Goal: Task Accomplishment & Management: Manage account settings

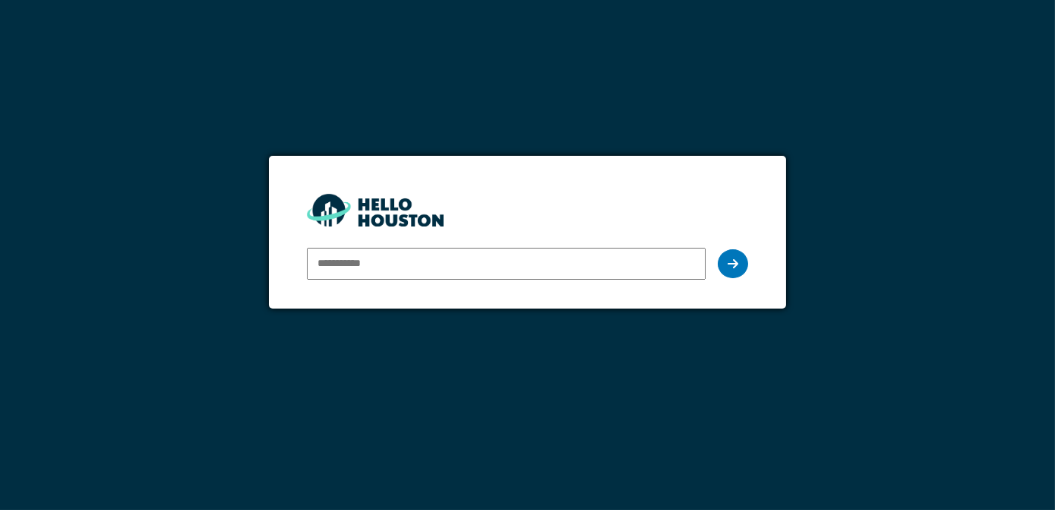
click at [377, 267] on input "email" at bounding box center [506, 264] width 399 height 32
type input "**********"
click at [730, 262] on icon at bounding box center [732, 263] width 11 height 12
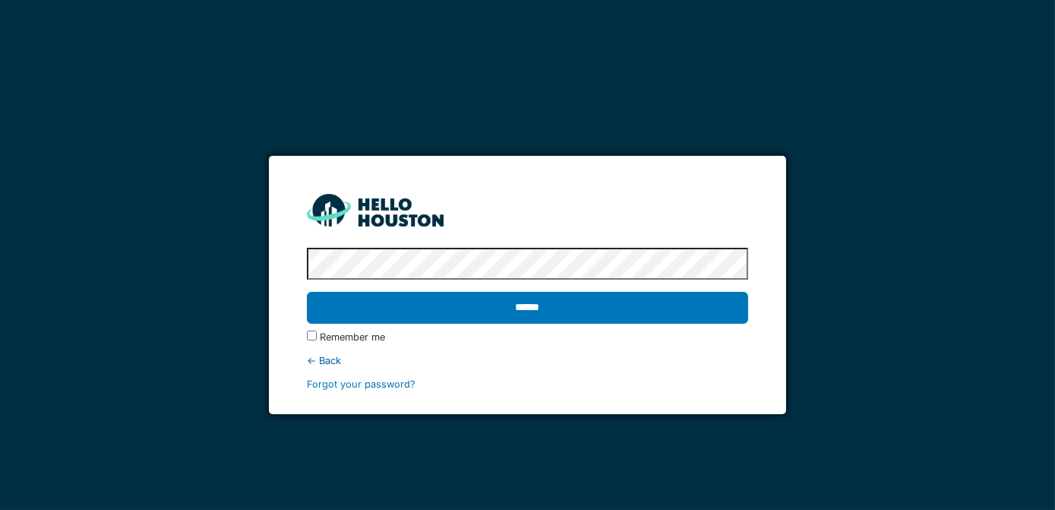
click at [307, 292] on input "******" at bounding box center [528, 308] width 442 height 32
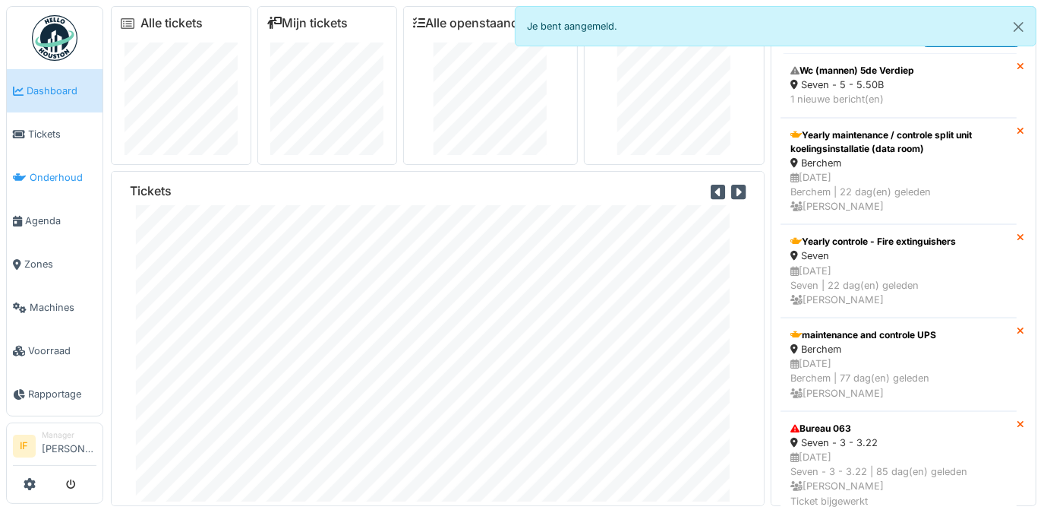
click at [45, 170] on span "Onderhoud" at bounding box center [63, 177] width 67 height 14
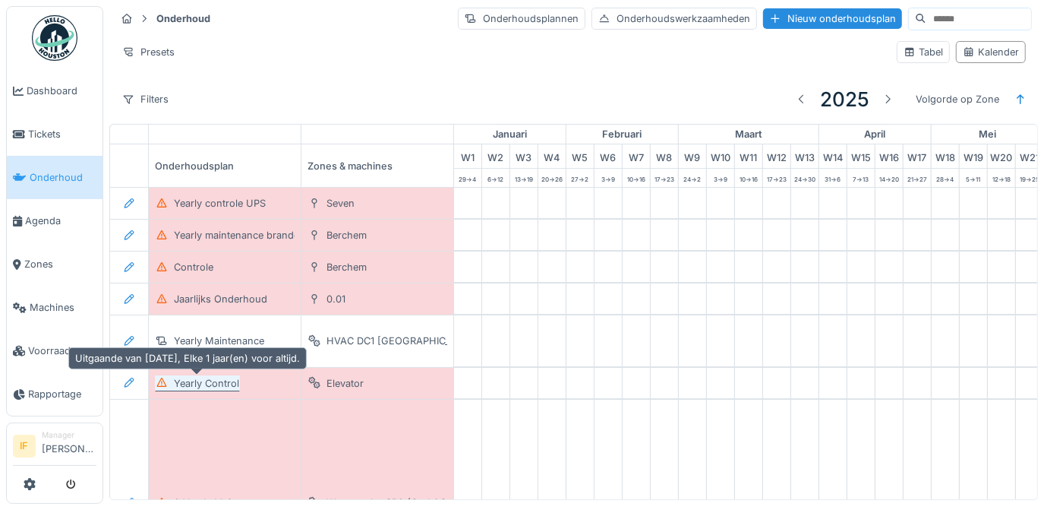
click at [210, 384] on div "Yearly Control" at bounding box center [206, 383] width 65 height 14
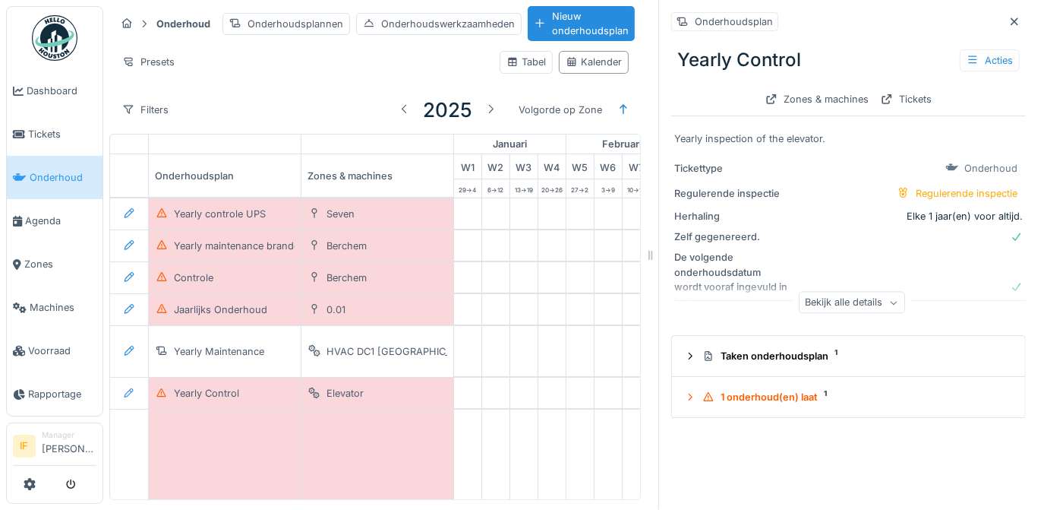
scroll to position [10, 0]
click at [1011, 17] on icon at bounding box center [1015, 21] width 8 height 8
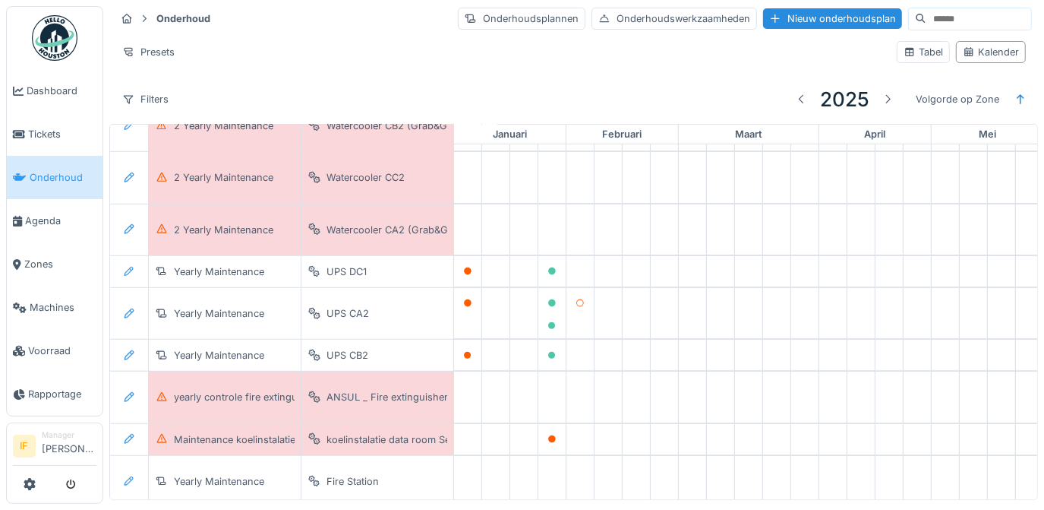
scroll to position [621, 0]
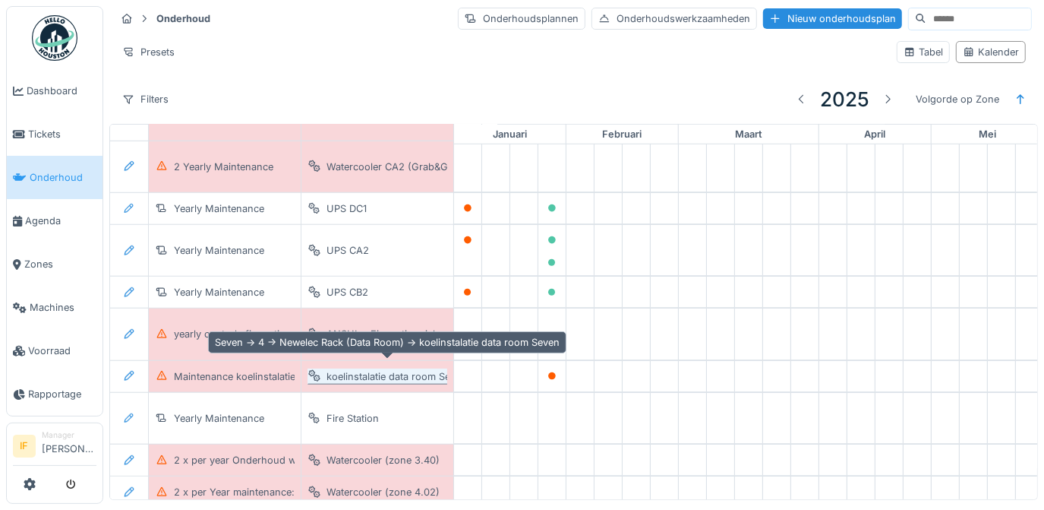
click at [370, 369] on div "koelinstalatie data room Seven" at bounding box center [397, 376] width 140 height 14
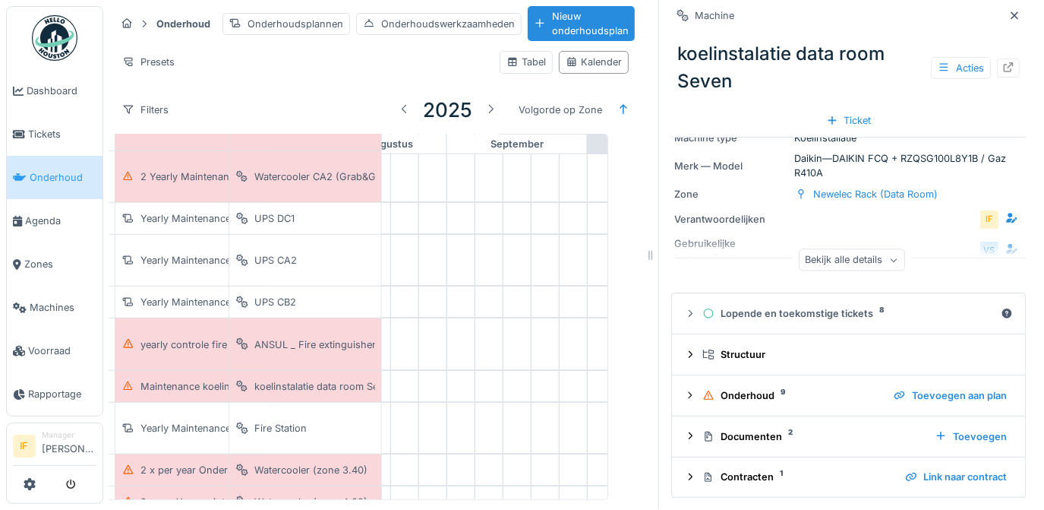
scroll to position [621, 957]
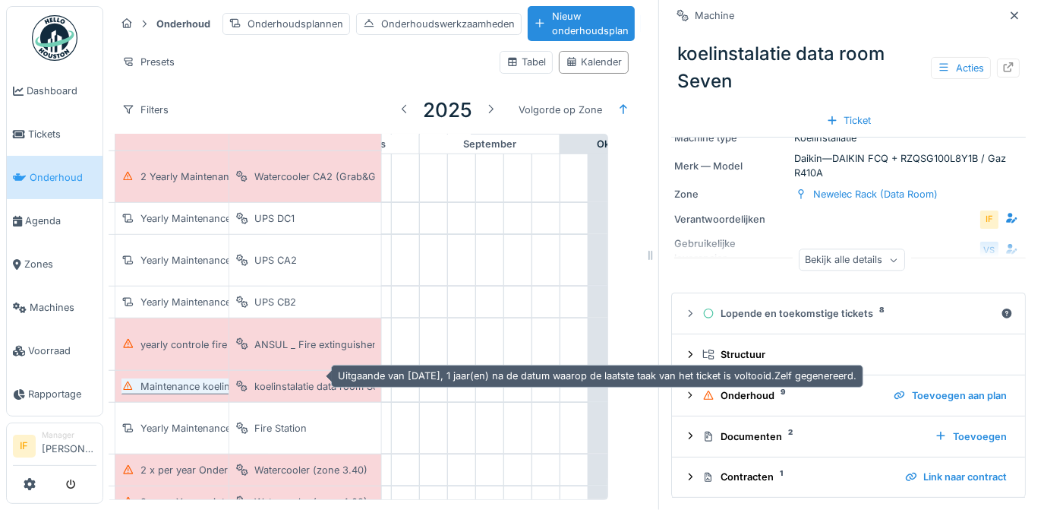
click at [188, 379] on div "Maintenance koelinstalatie (dataroom) VMA" at bounding box center [241, 386] width 202 height 14
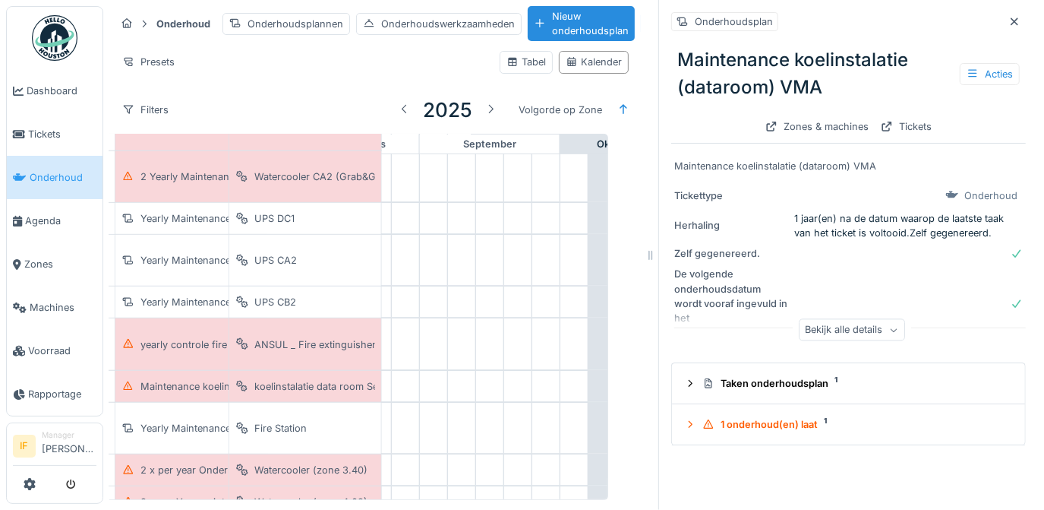
drag, startPoint x: 992, startPoint y: 23, endPoint x: 980, endPoint y: 24, distance: 12.2
click at [1008, 23] on icon at bounding box center [1014, 22] width 12 height 10
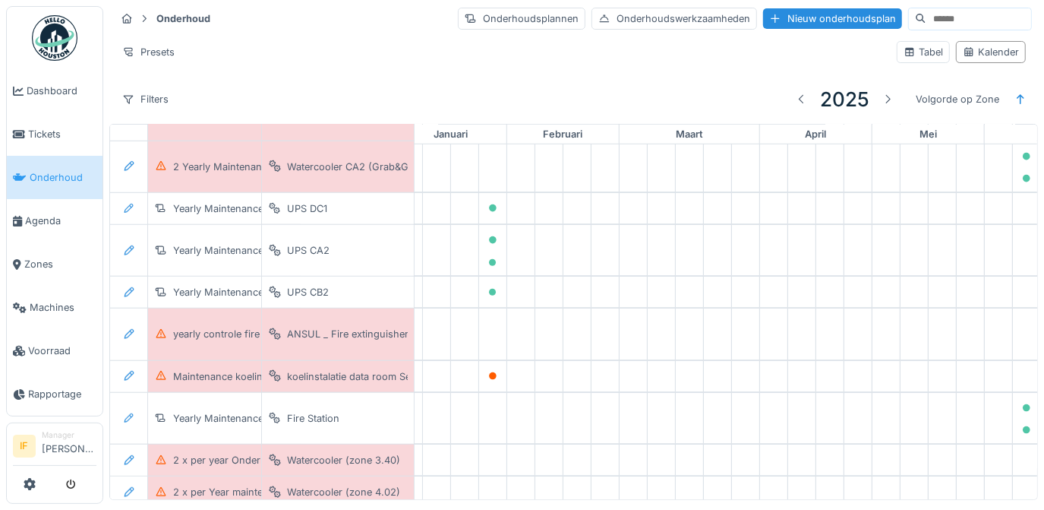
scroll to position [621, 0]
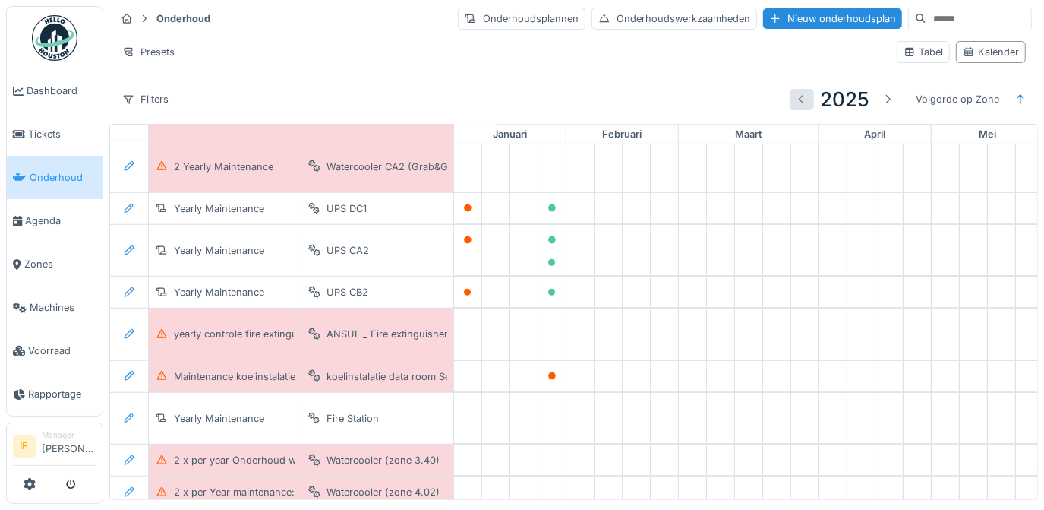
click at [796, 98] on div at bounding box center [802, 99] width 12 height 14
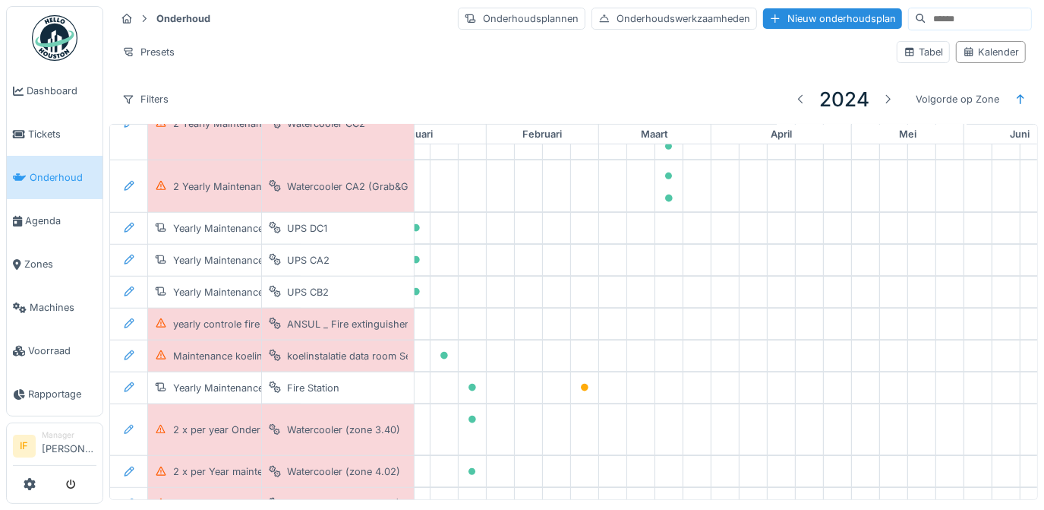
scroll to position [517, 0]
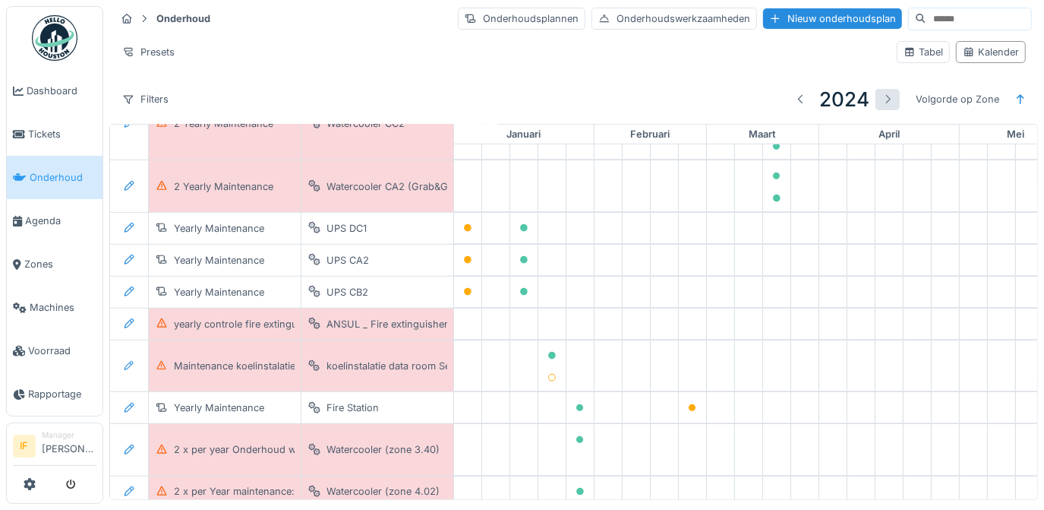
click at [882, 93] on div at bounding box center [888, 99] width 12 height 14
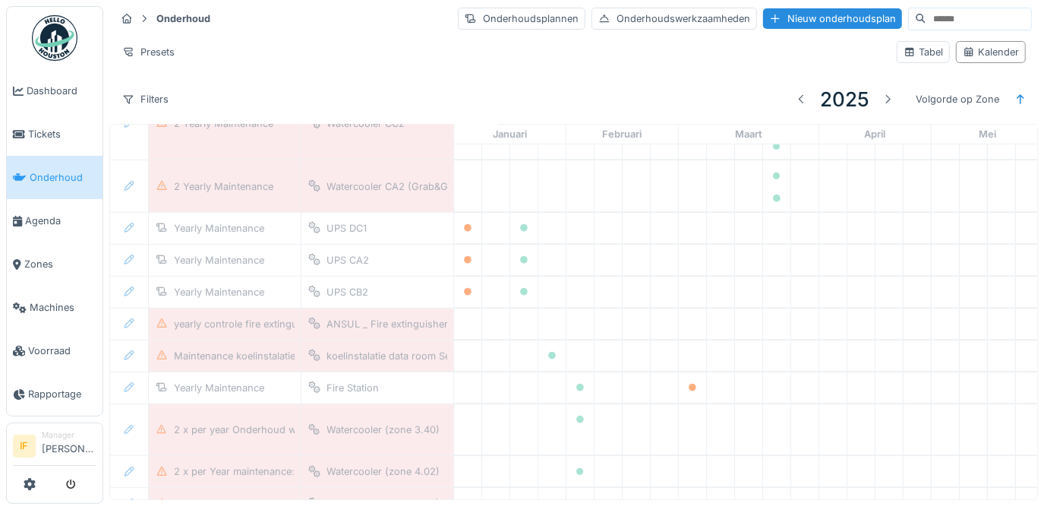
scroll to position [621, 0]
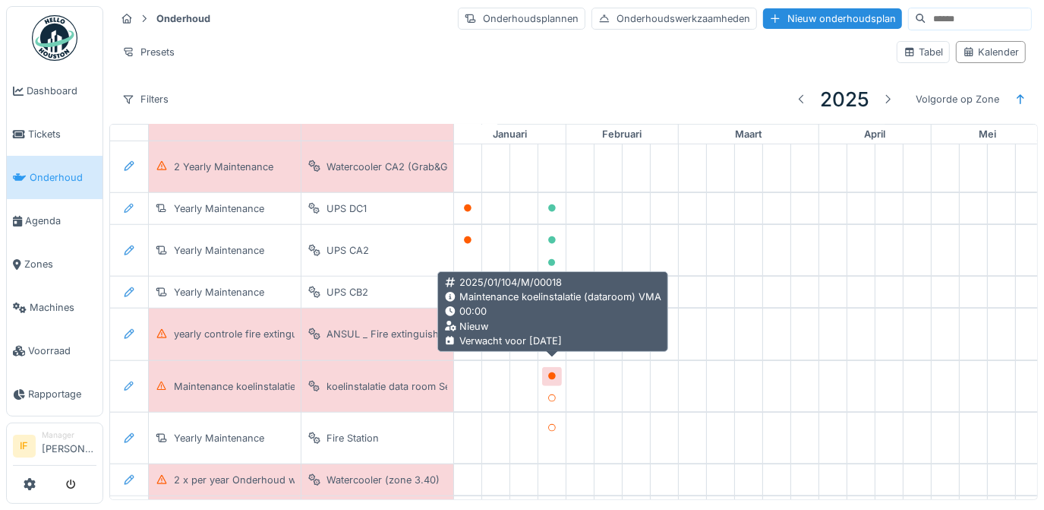
click at [549, 372] on icon at bounding box center [552, 376] width 8 height 8
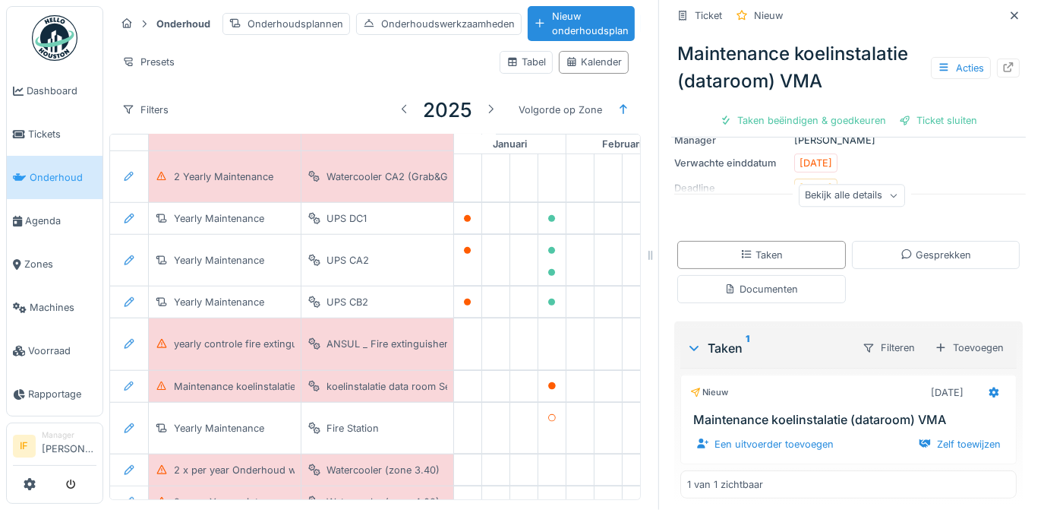
scroll to position [178, 0]
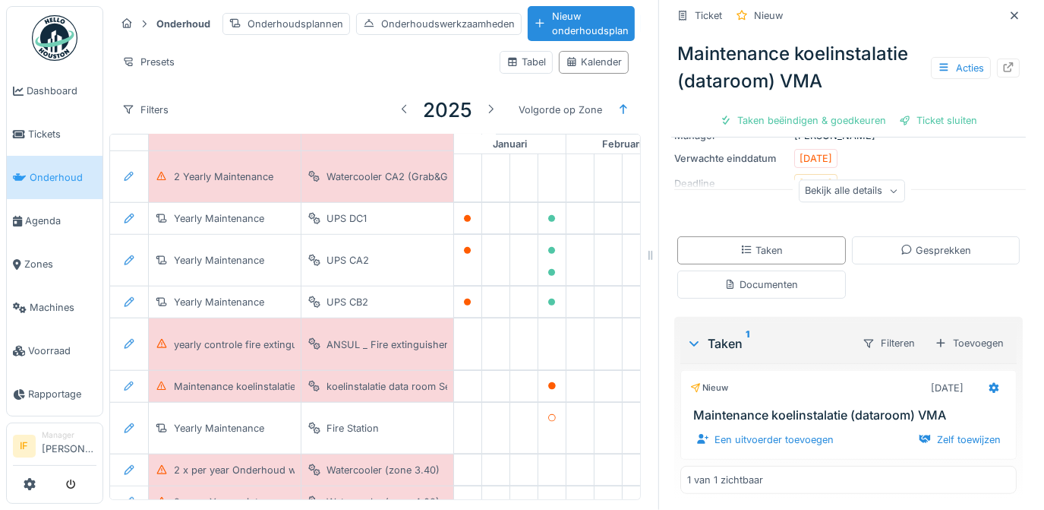
click at [889, 194] on icon at bounding box center [893, 192] width 9 height 8
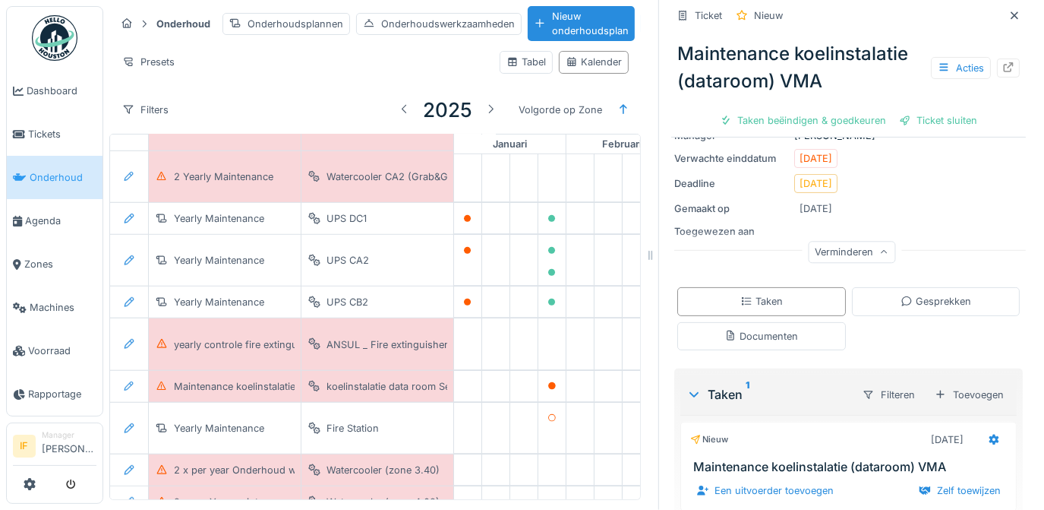
scroll to position [225, 0]
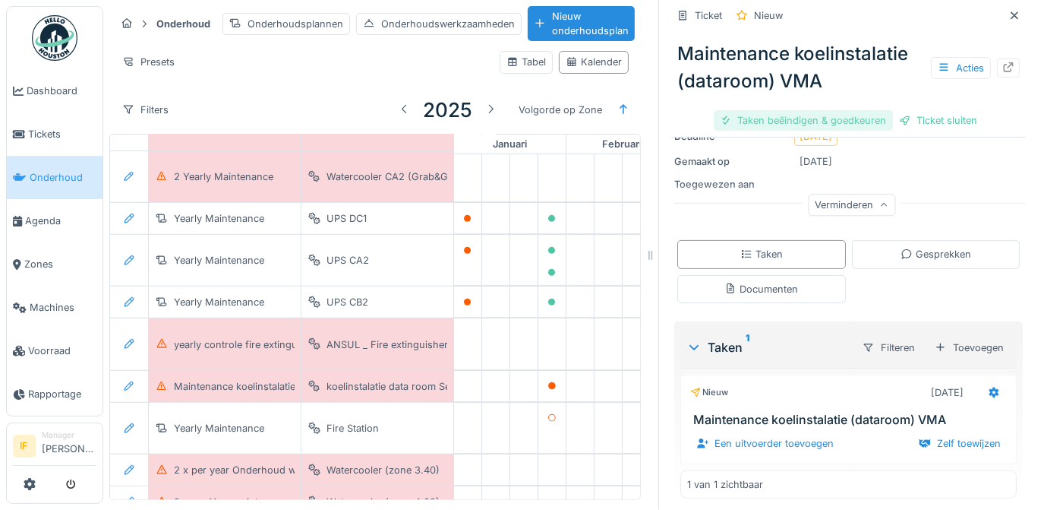
click at [803, 121] on div "Taken beëindigen & goedkeuren" at bounding box center [803, 120] width 179 height 21
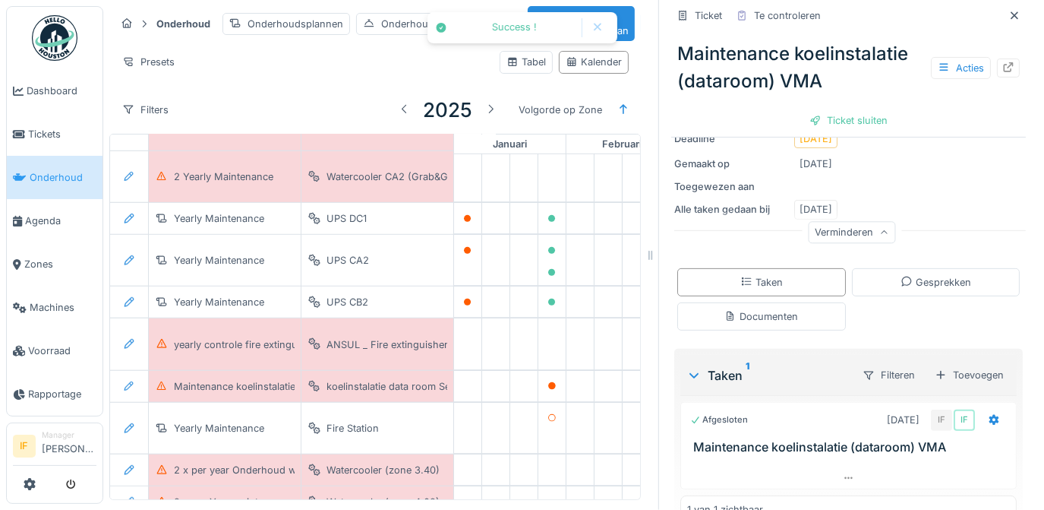
scroll to position [247, 0]
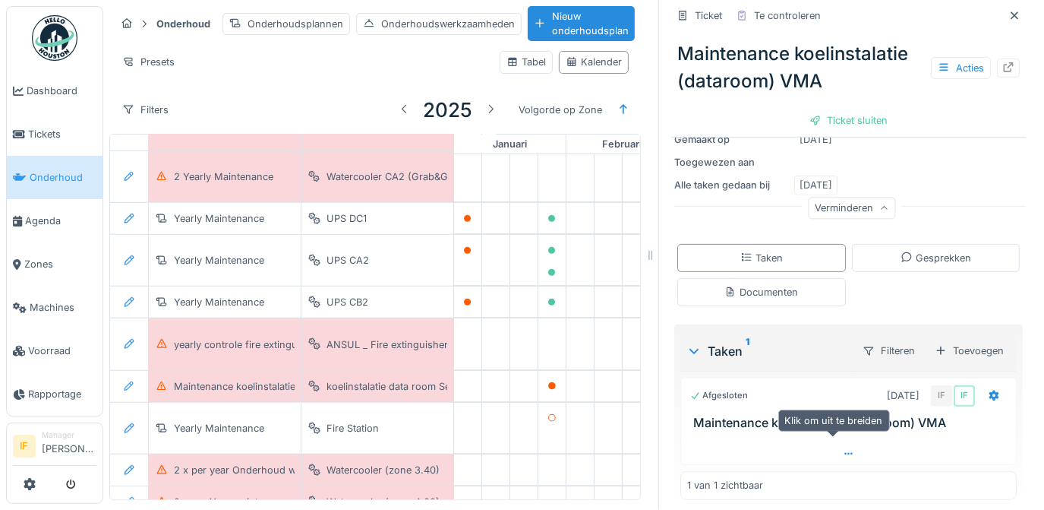
click at [844, 453] on icon at bounding box center [848, 454] width 8 height 2
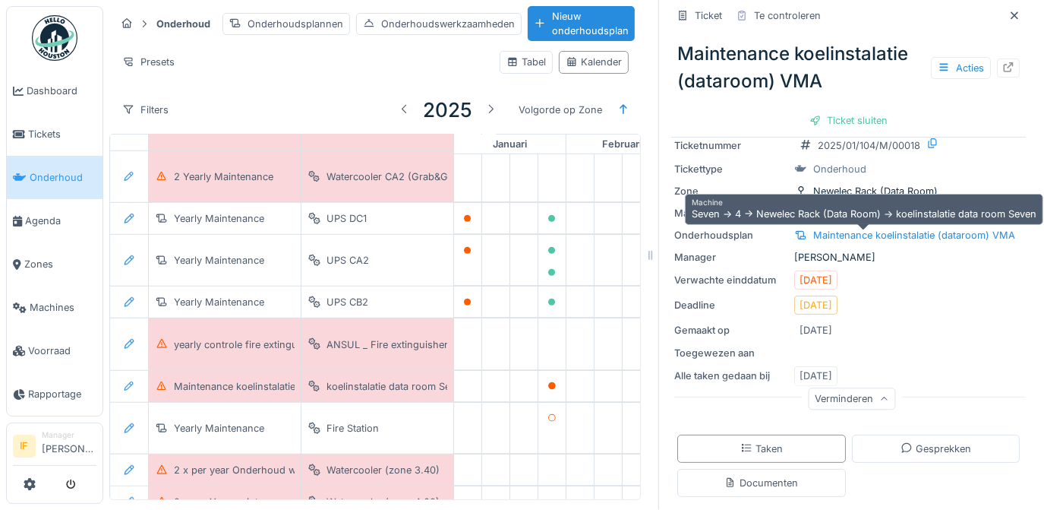
scroll to position [0, 0]
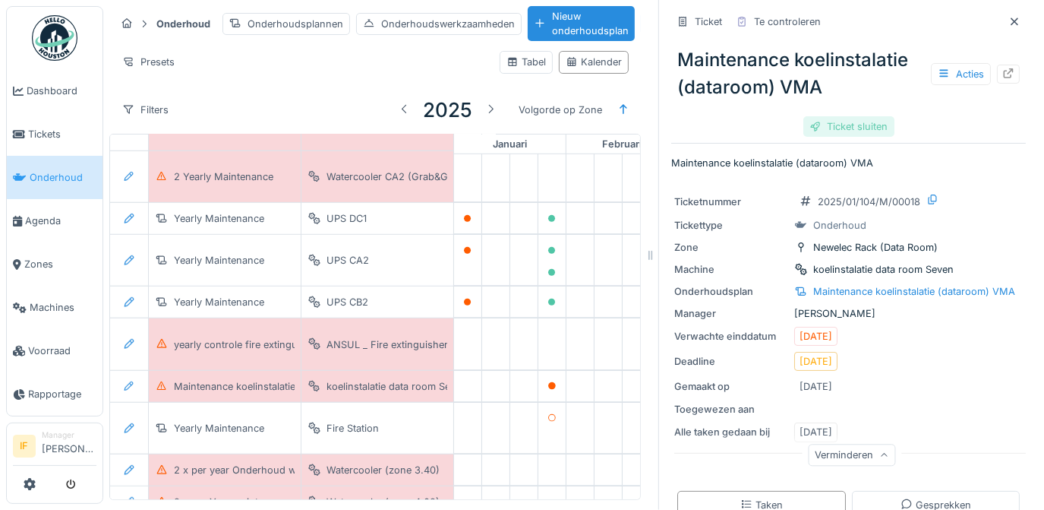
click at [851, 116] on div "Ticket sluiten" at bounding box center [848, 126] width 91 height 21
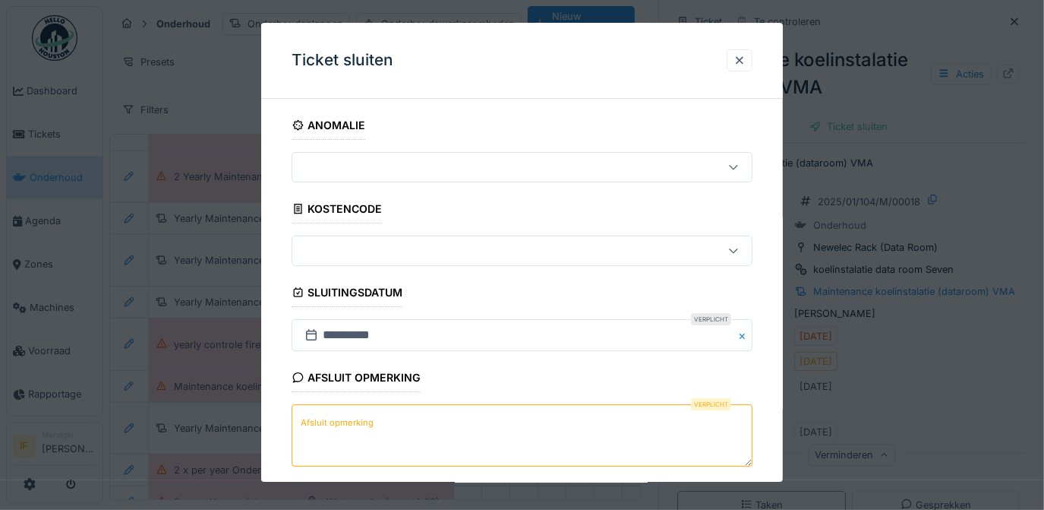
click at [321, 422] on label "Afsluit opmerking" at bounding box center [337, 422] width 79 height 19
click at [321, 422] on textarea "Afsluit opmerking" at bounding box center [523, 436] width 462 height 62
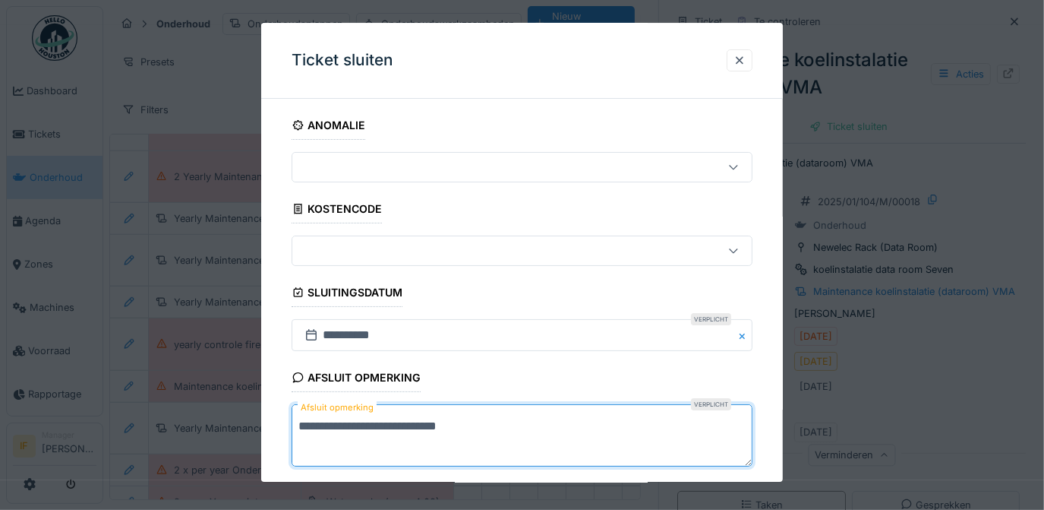
scroll to position [298, 0]
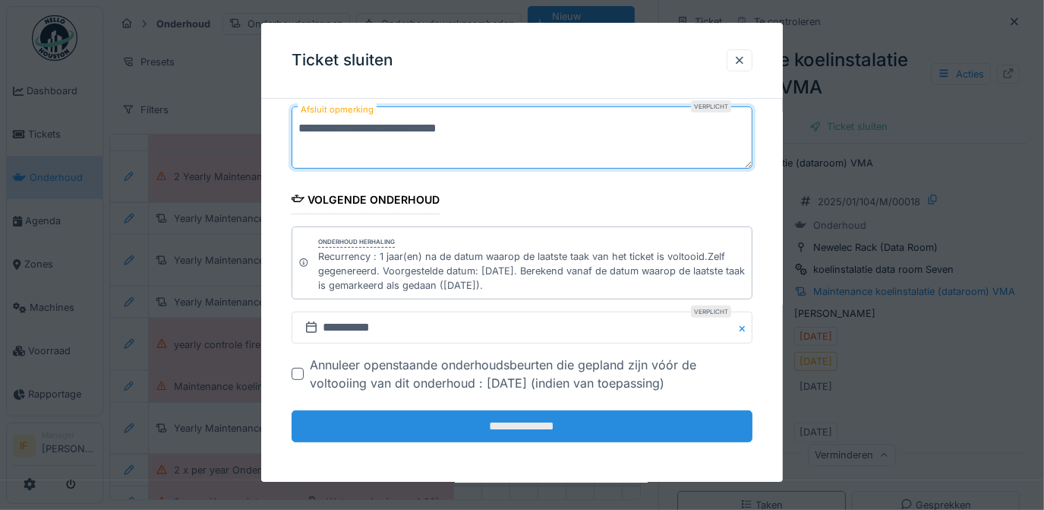
type textarea "**********"
click at [516, 425] on input "**********" at bounding box center [523, 427] width 462 height 32
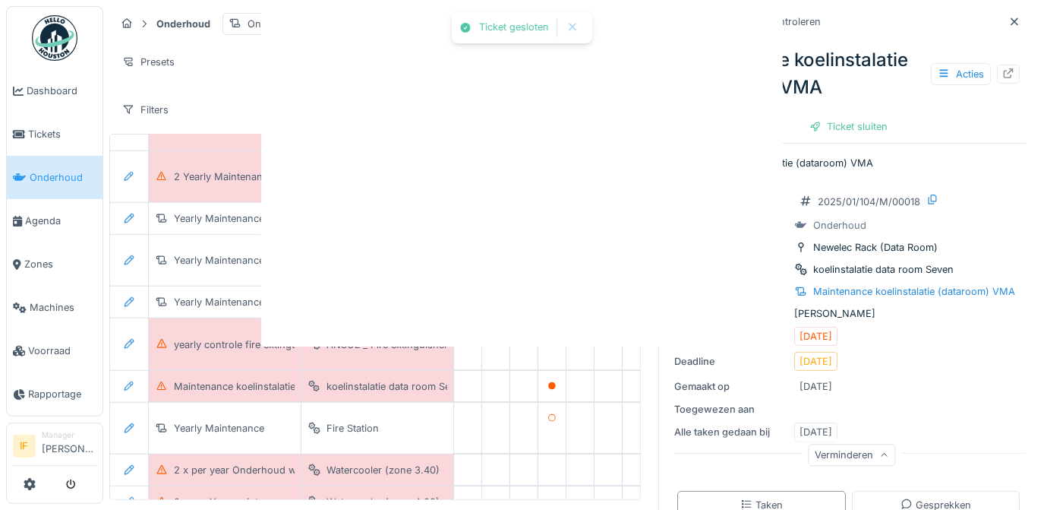
scroll to position [0, 0]
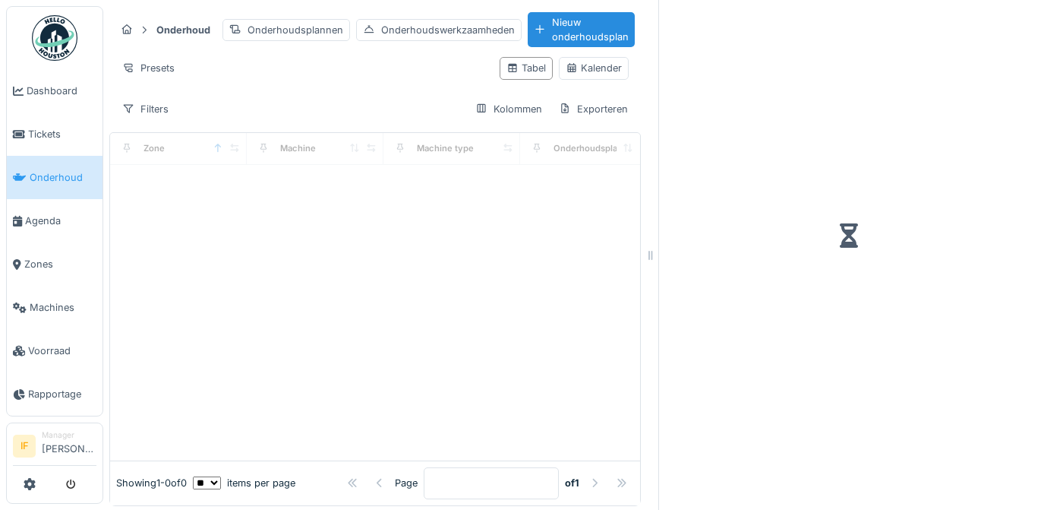
scroll to position [10, 0]
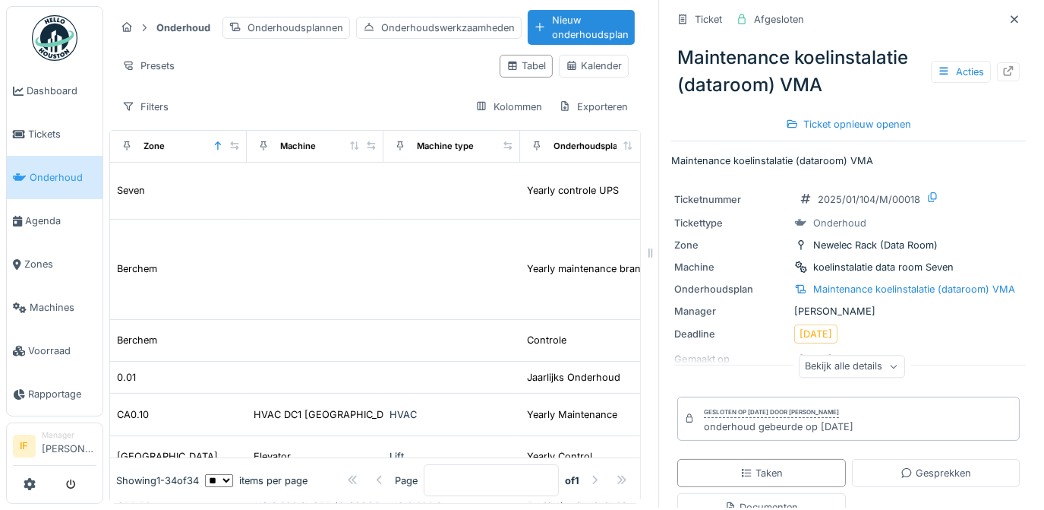
click at [52, 172] on span "Onderhoud" at bounding box center [63, 177] width 67 height 14
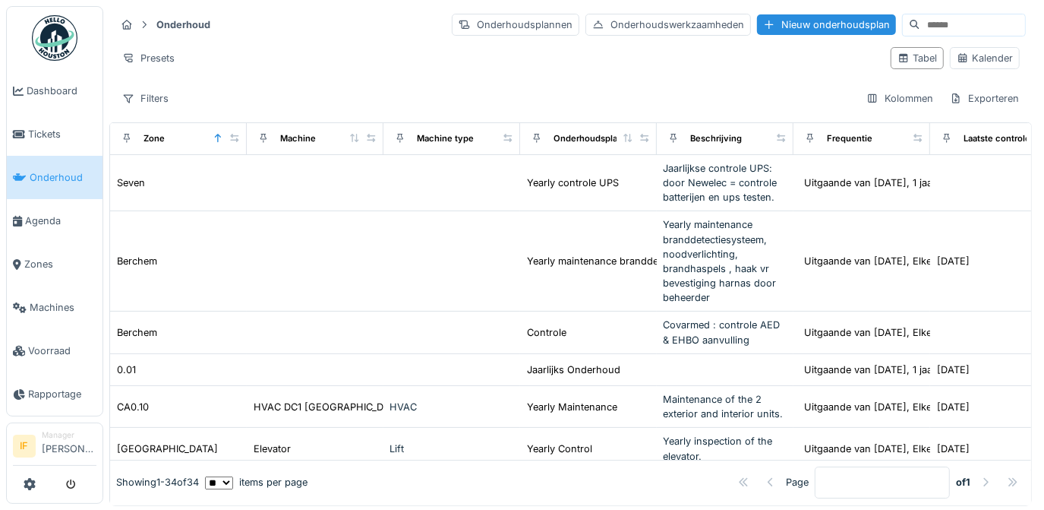
click at [52, 172] on span "Onderhoud" at bounding box center [63, 177] width 67 height 14
click at [47, 216] on span "Agenda" at bounding box center [60, 220] width 71 height 14
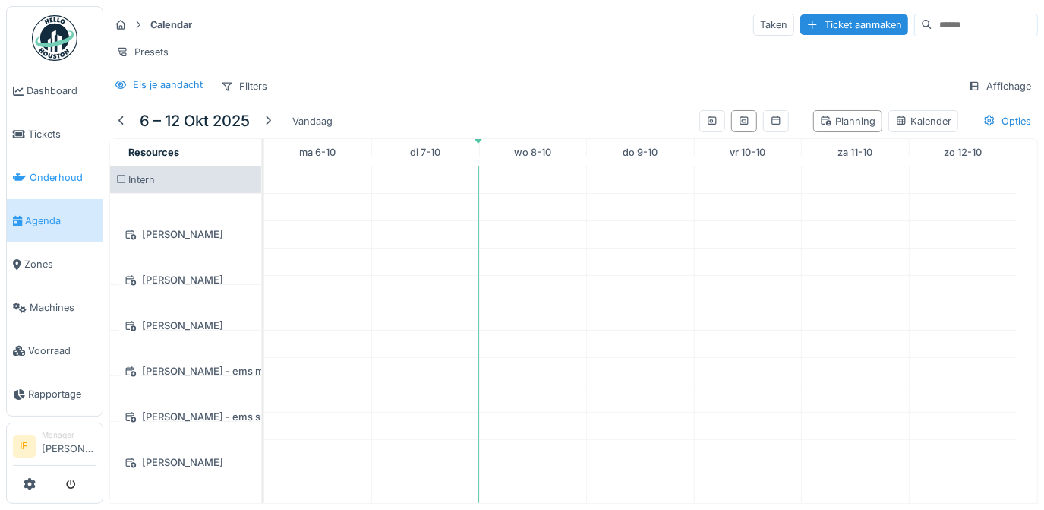
click at [52, 175] on span "Onderhoud" at bounding box center [63, 177] width 67 height 14
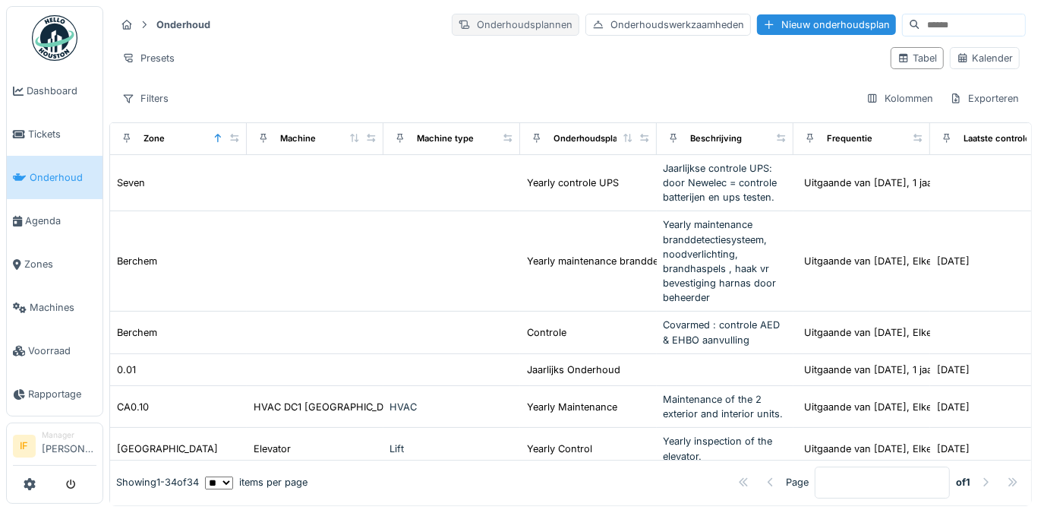
click at [481, 28] on div "Onderhoudsplannen" at bounding box center [516, 25] width 128 height 22
click at [970, 59] on div "Kalender" at bounding box center [985, 58] width 56 height 14
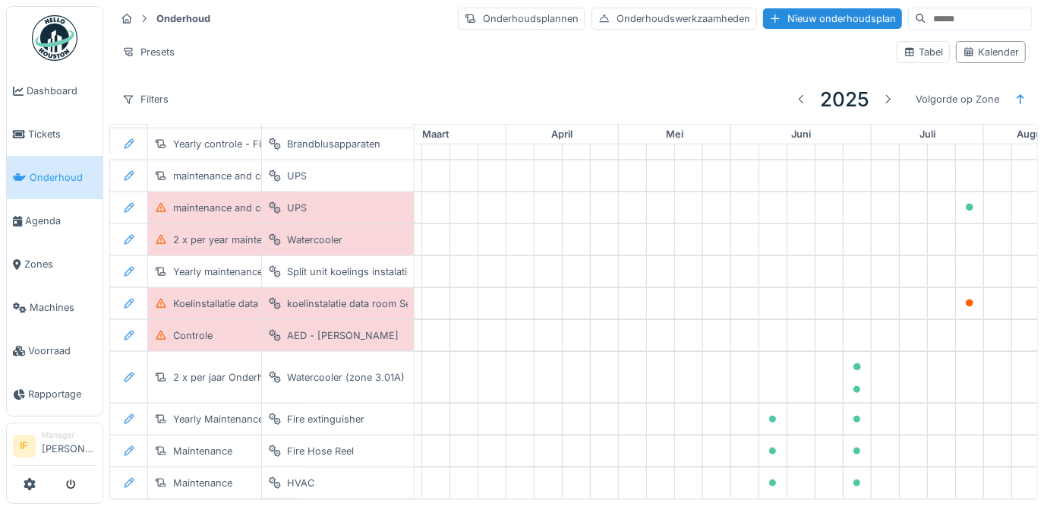
scroll to position [1136, 311]
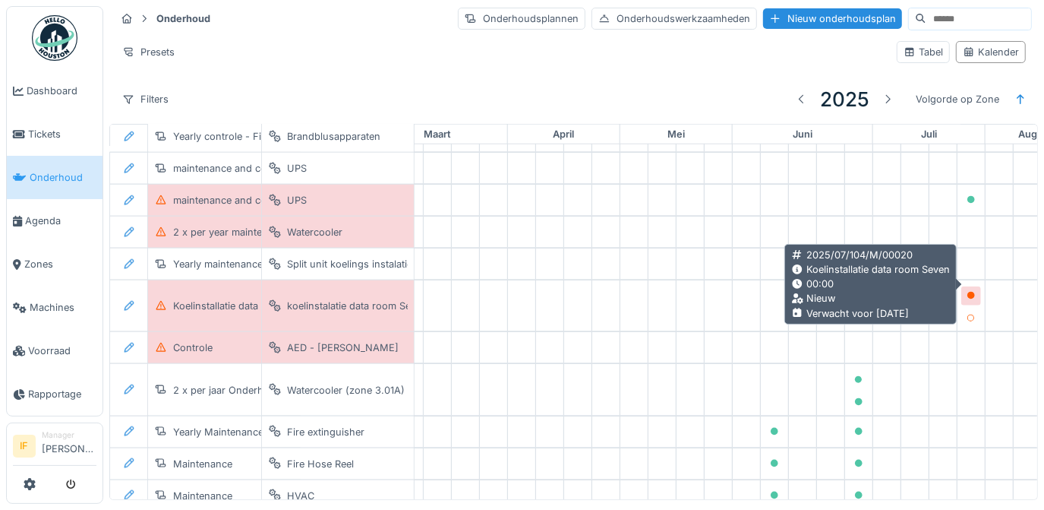
click at [970, 292] on icon at bounding box center [971, 296] width 8 height 8
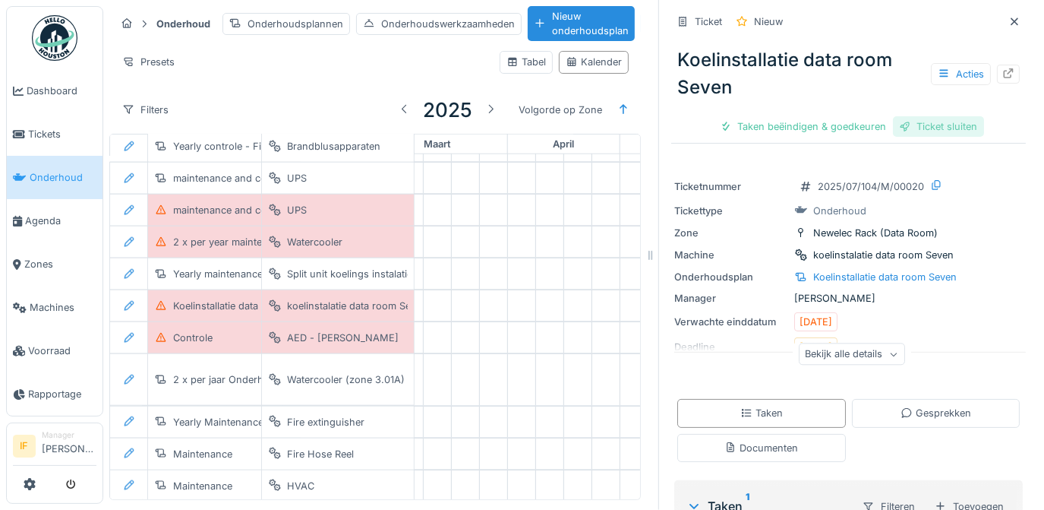
click at [915, 129] on div "Ticket sluiten" at bounding box center [938, 126] width 91 height 21
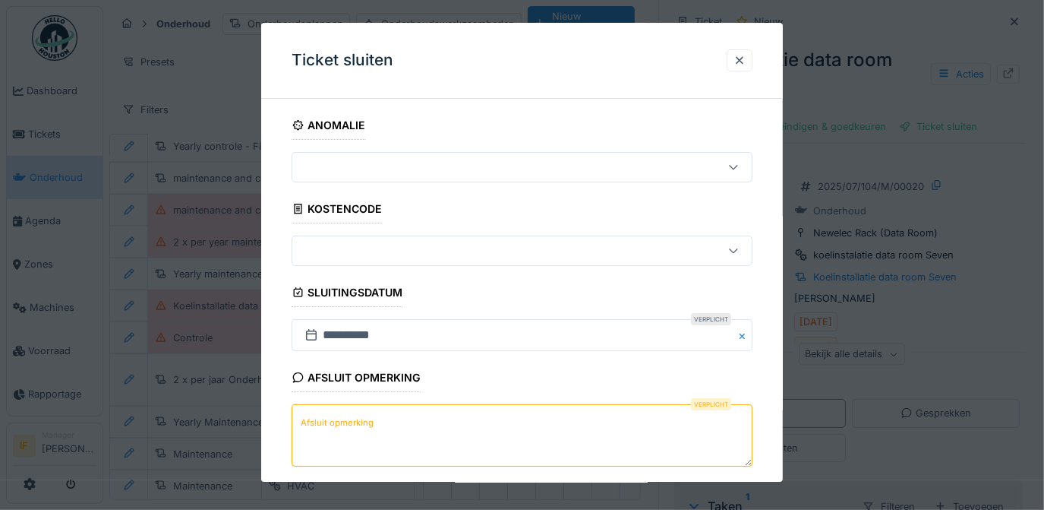
click at [336, 422] on label "Afsluit opmerking" at bounding box center [337, 422] width 79 height 19
click at [336, 422] on textarea "Afsluit opmerking" at bounding box center [523, 436] width 462 height 62
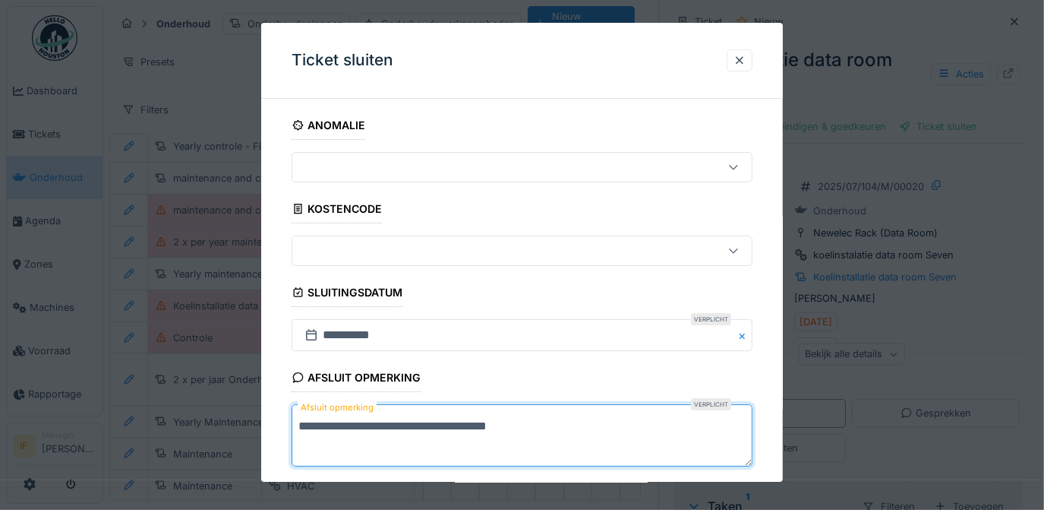
click at [366, 428] on textarea "**********" at bounding box center [523, 436] width 462 height 62
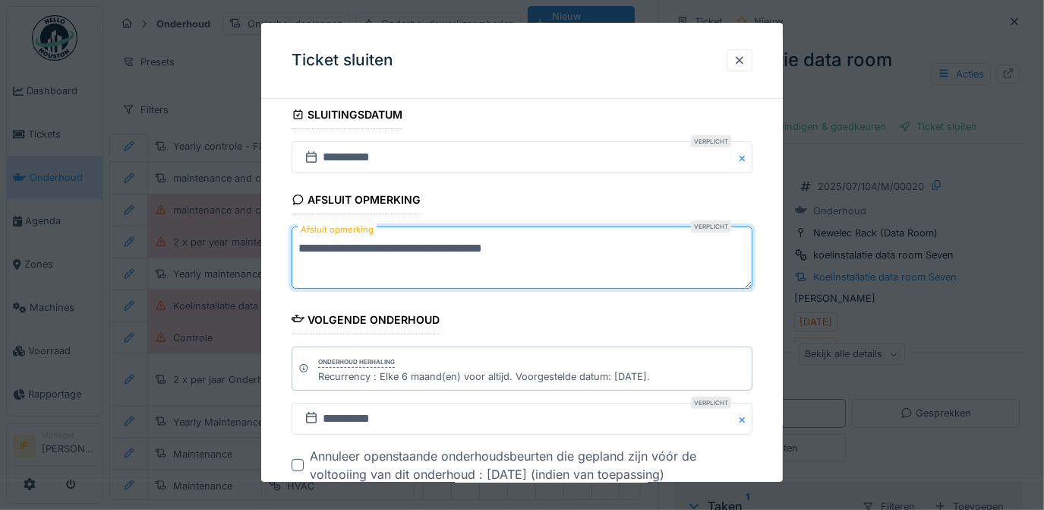
scroll to position [269, 0]
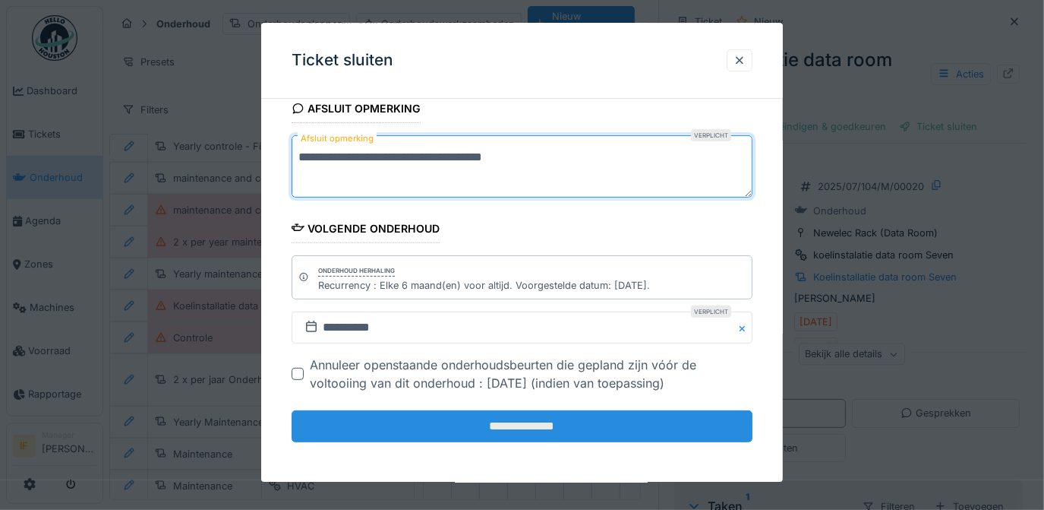
type textarea "**********"
click at [525, 424] on input "**********" at bounding box center [523, 426] width 462 height 32
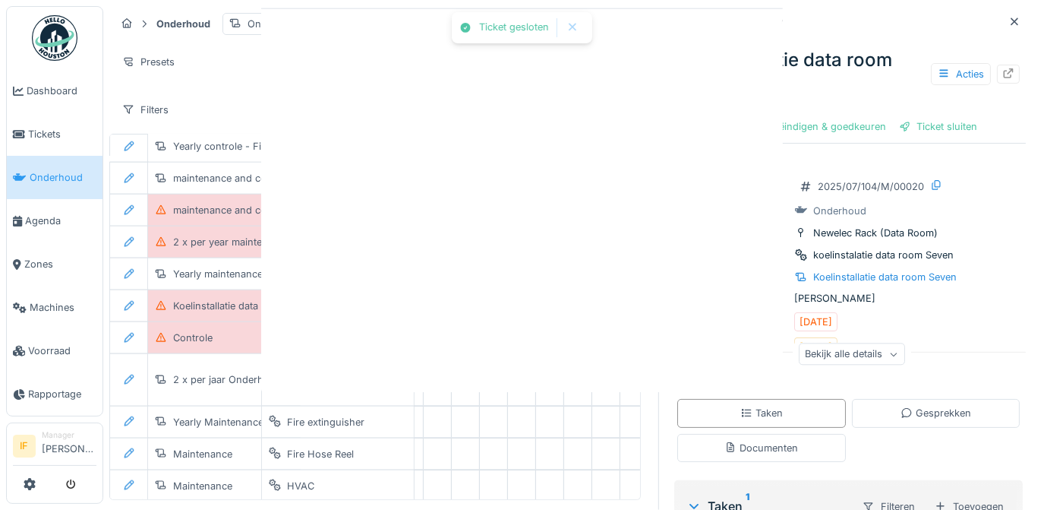
scroll to position [0, 0]
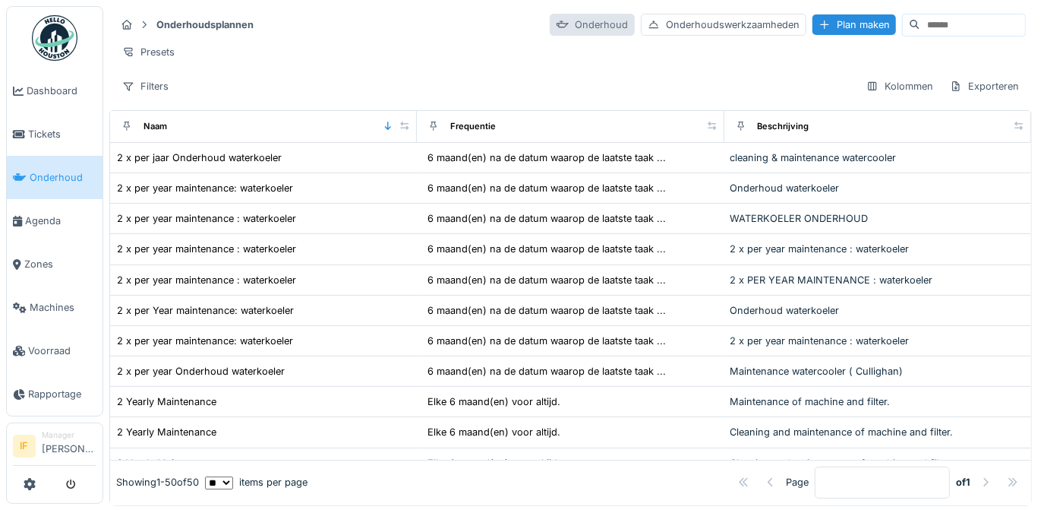
click at [550, 24] on div "Onderhoud" at bounding box center [592, 25] width 85 height 22
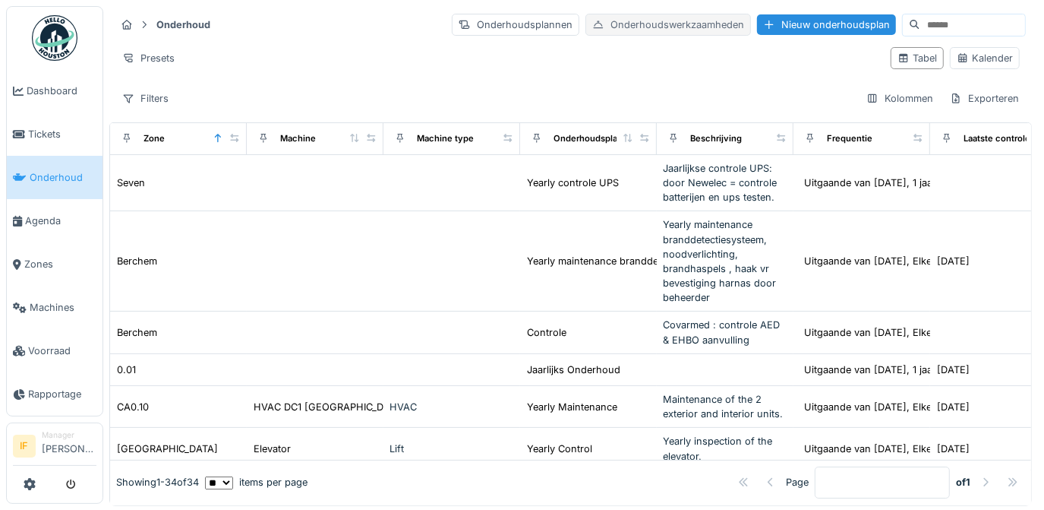
click at [638, 29] on div "Onderhoudswerkzaamheden" at bounding box center [668, 25] width 166 height 22
click at [968, 57] on div "Kalender" at bounding box center [985, 58] width 56 height 14
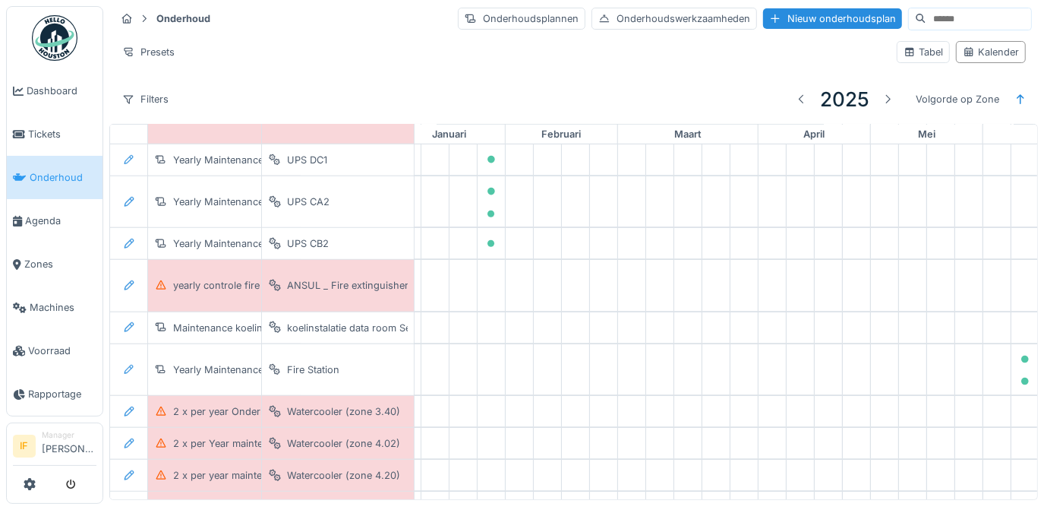
scroll to position [670, 0]
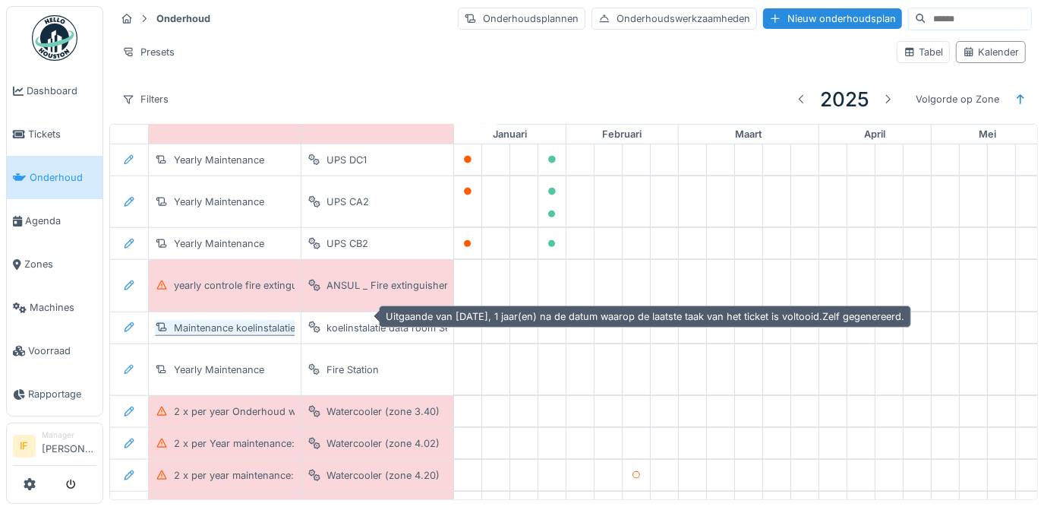
click at [236, 320] on div "Maintenance koelinstalatie (dataroom) VMA" at bounding box center [275, 327] width 202 height 14
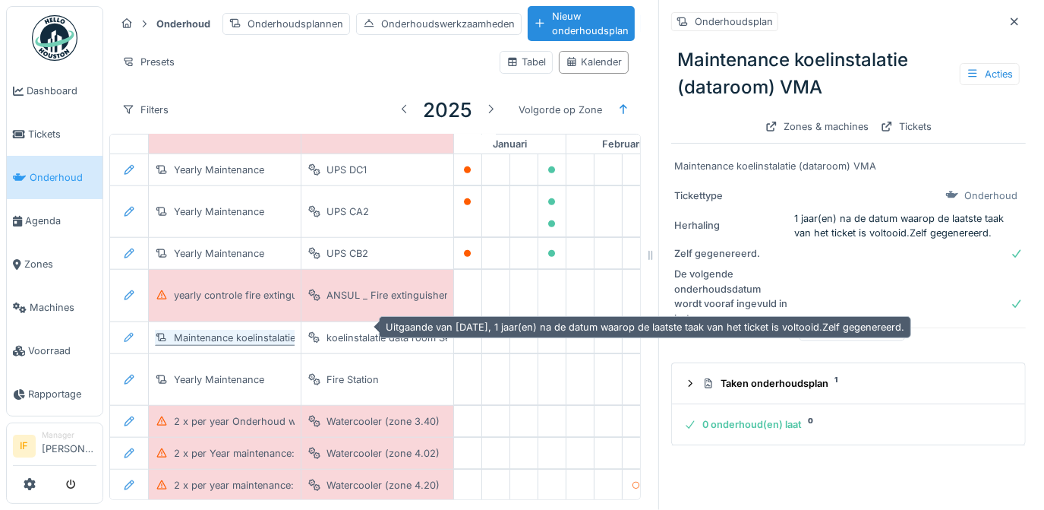
click at [237, 330] on div "Maintenance koelinstalatie (dataroom) VMA" at bounding box center [275, 337] width 202 height 14
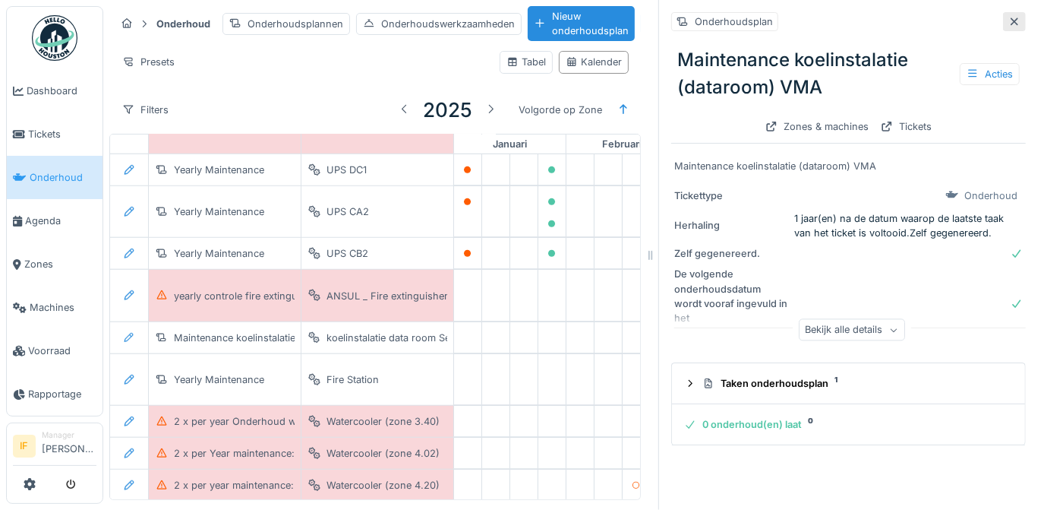
click at [1008, 21] on icon at bounding box center [1014, 22] width 12 height 10
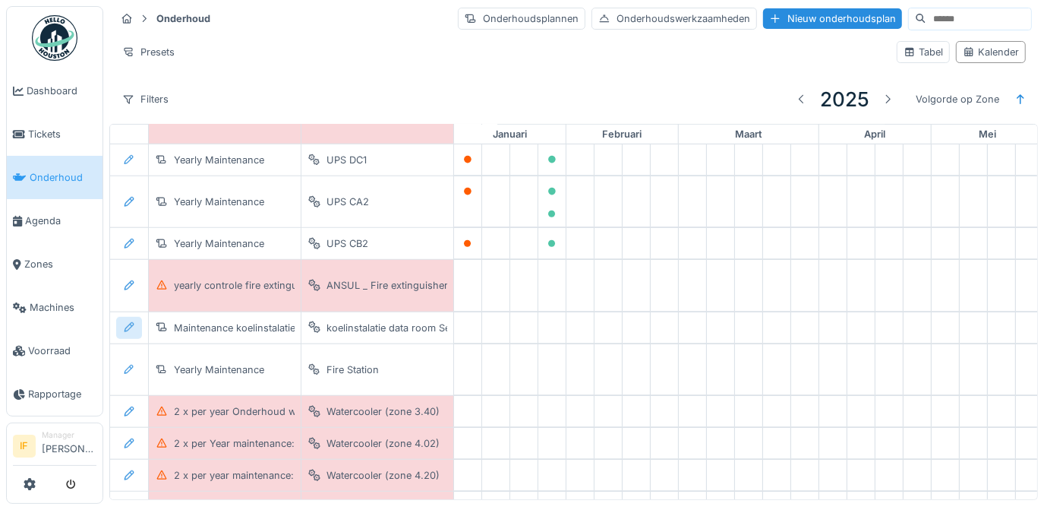
click at [128, 322] on icon at bounding box center [130, 327] width 10 height 10
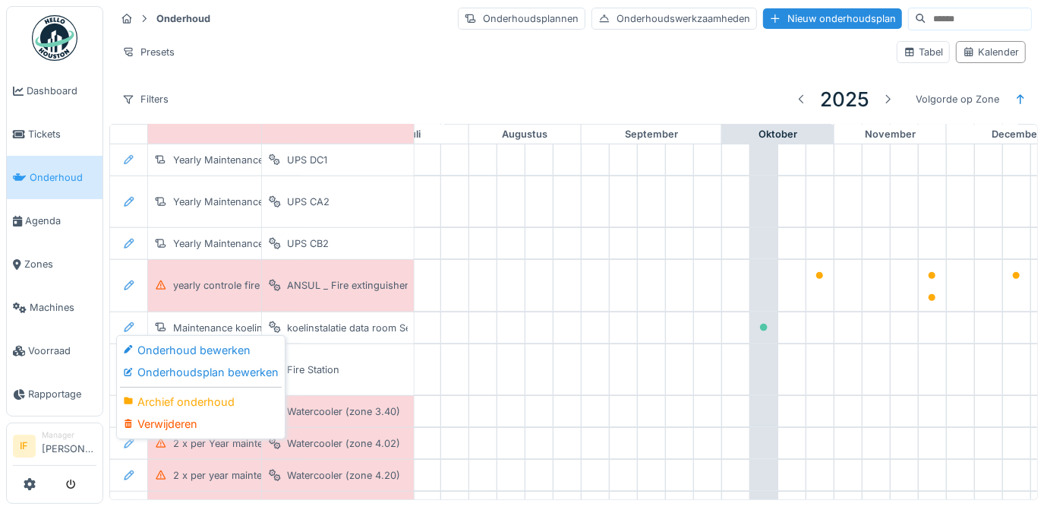
scroll to position [670, 856]
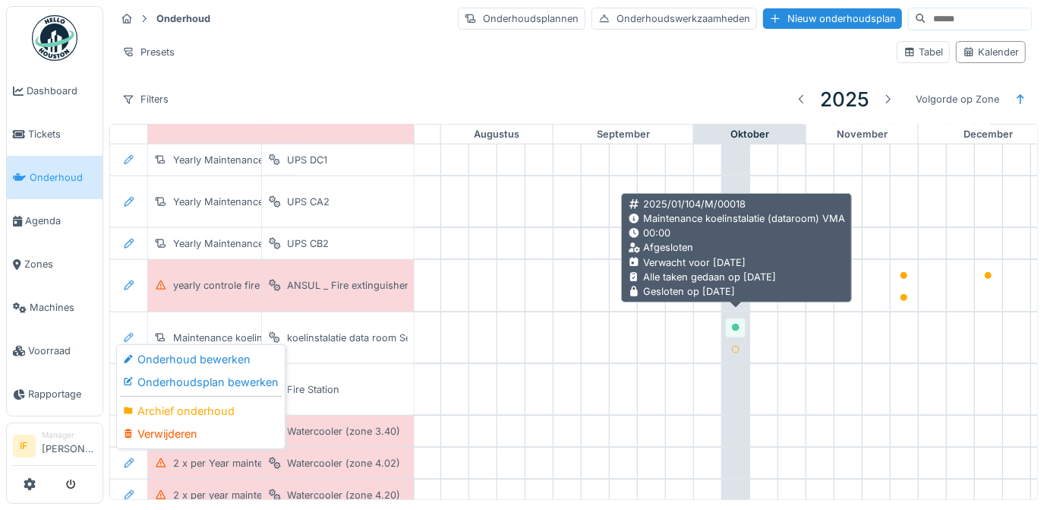
click at [733, 323] on icon at bounding box center [736, 327] width 8 height 8
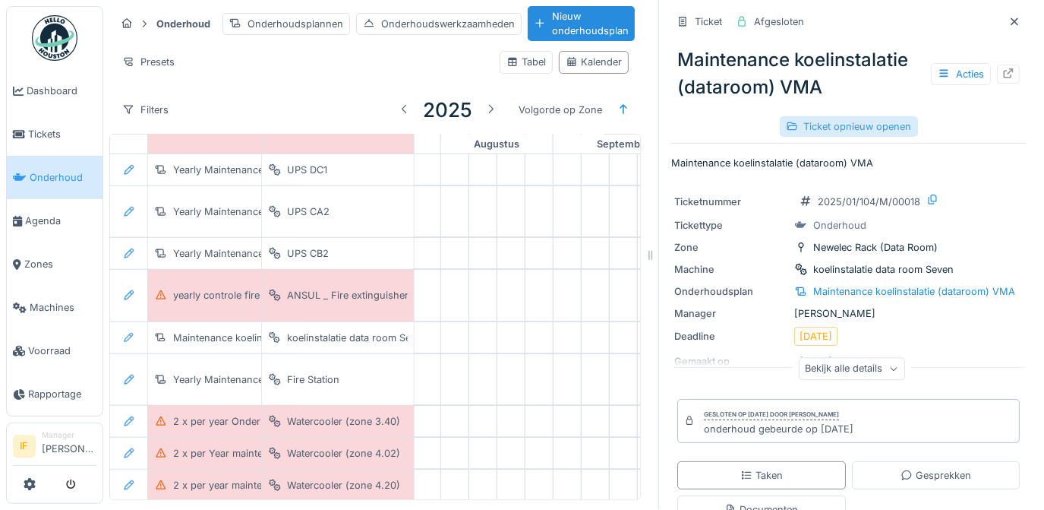
click at [870, 126] on div "Ticket opnieuw openen" at bounding box center [849, 126] width 138 height 21
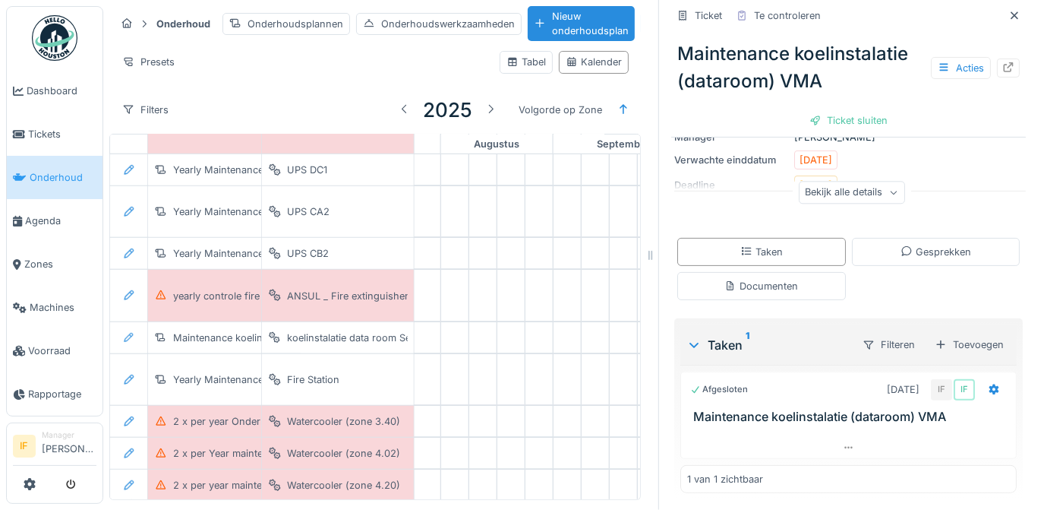
scroll to position [10, 0]
click at [854, 110] on div "Ticket sluiten" at bounding box center [848, 120] width 91 height 21
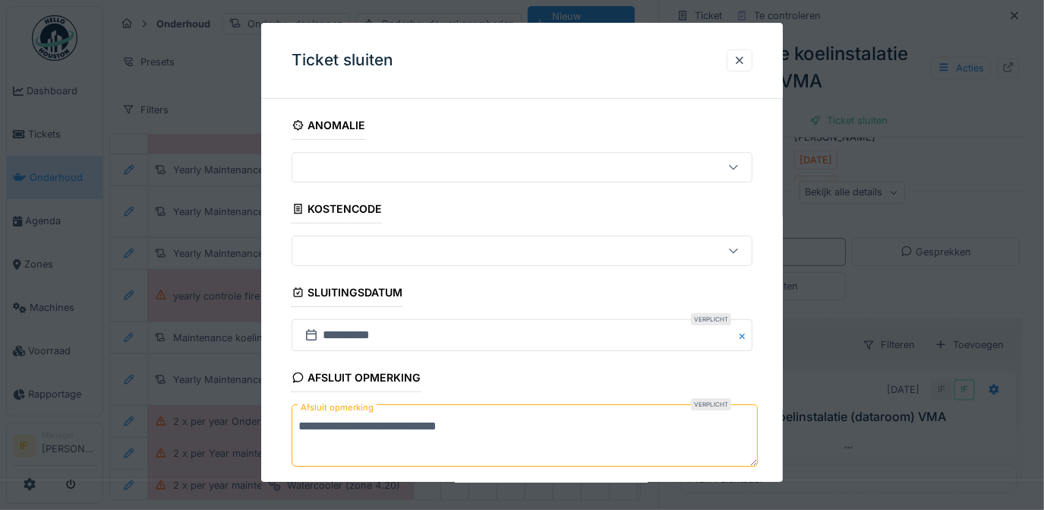
click at [506, 424] on textarea "**********" at bounding box center [525, 436] width 467 height 62
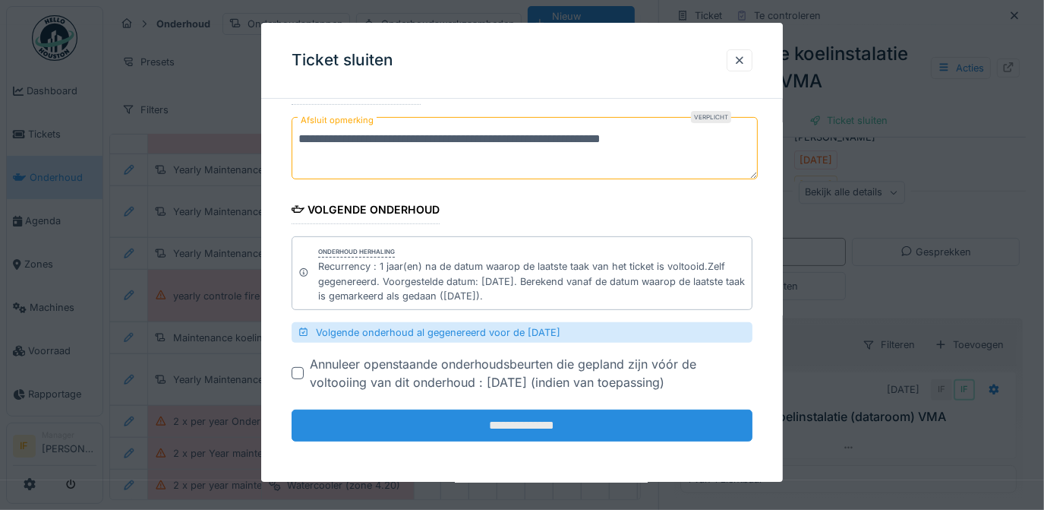
type textarea "**********"
click at [538, 424] on input "**********" at bounding box center [523, 425] width 462 height 32
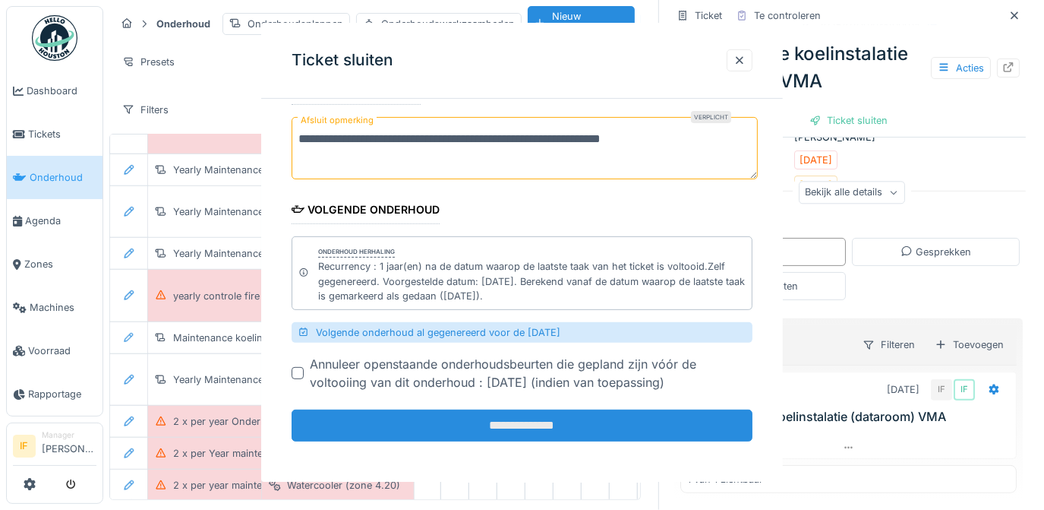
scroll to position [0, 0]
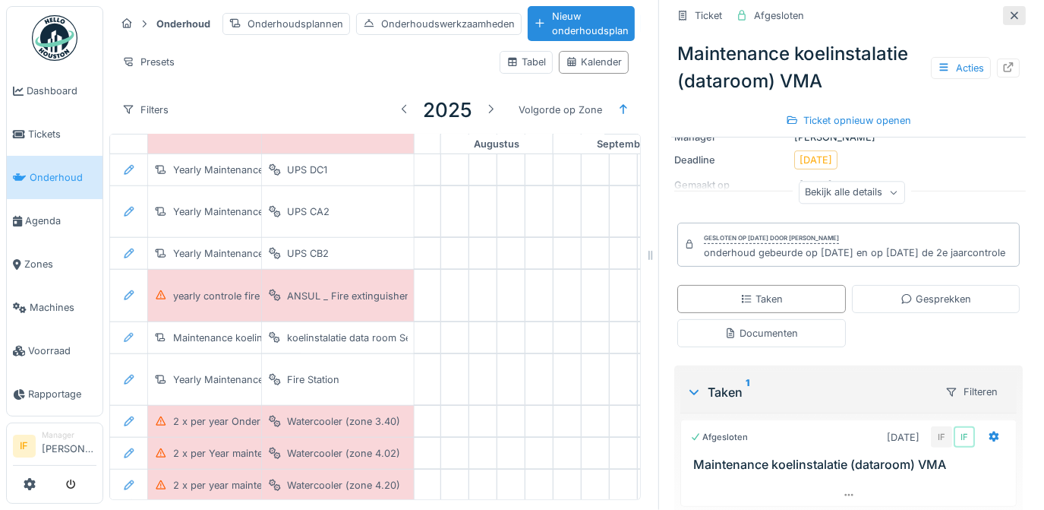
click at [1008, 11] on icon at bounding box center [1014, 16] width 12 height 10
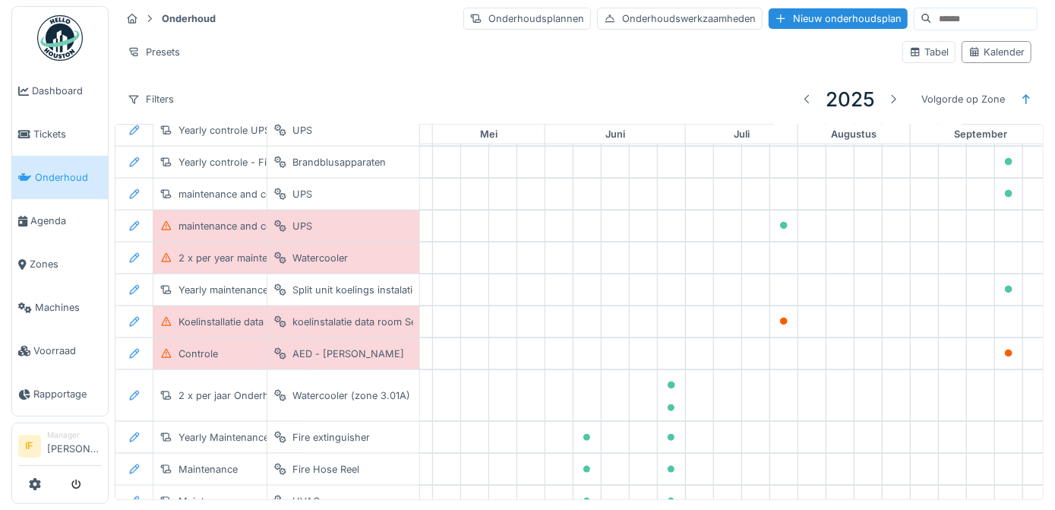
scroll to position [1110, 484]
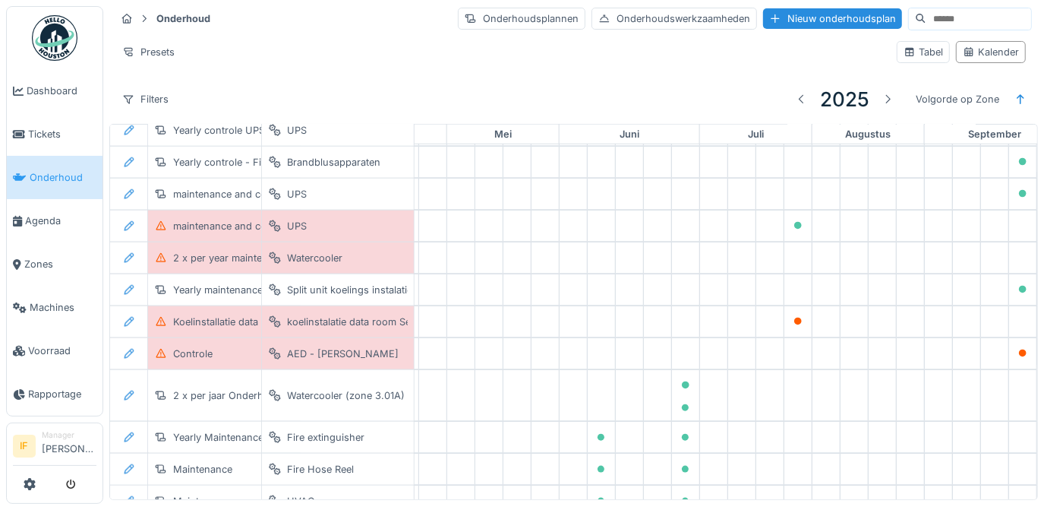
click at [926, 22] on input at bounding box center [978, 18] width 105 height 21
type input "**********"
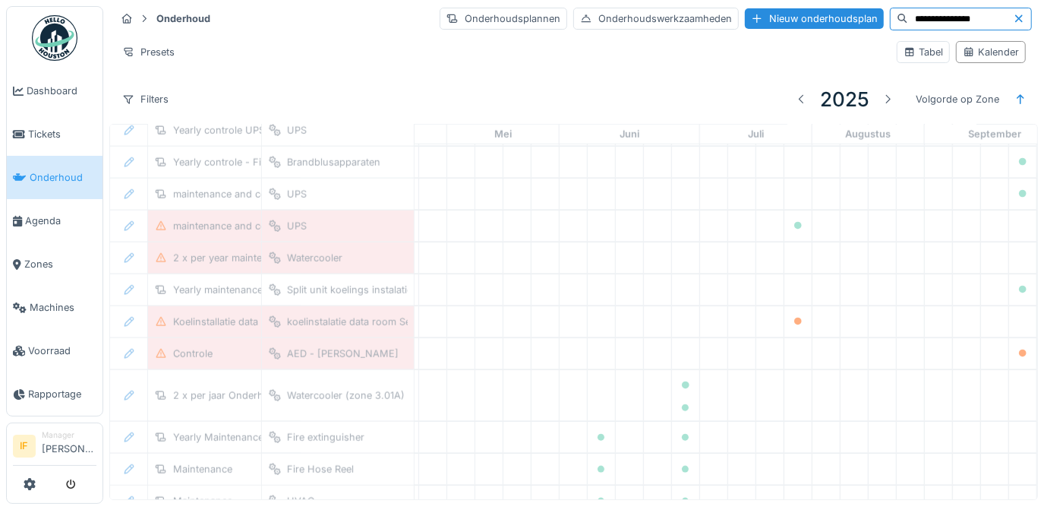
scroll to position [0, 484]
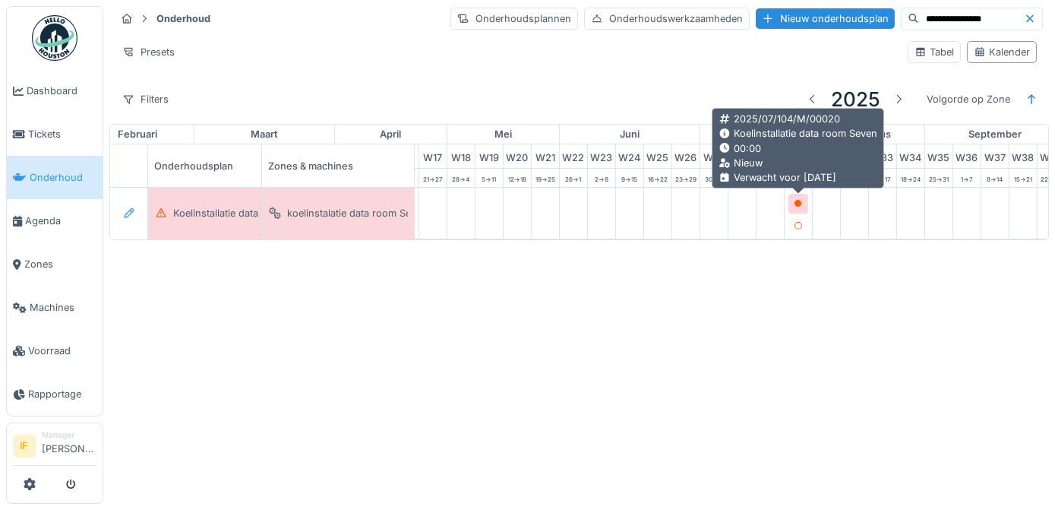
click at [796, 200] on icon at bounding box center [798, 204] width 8 height 8
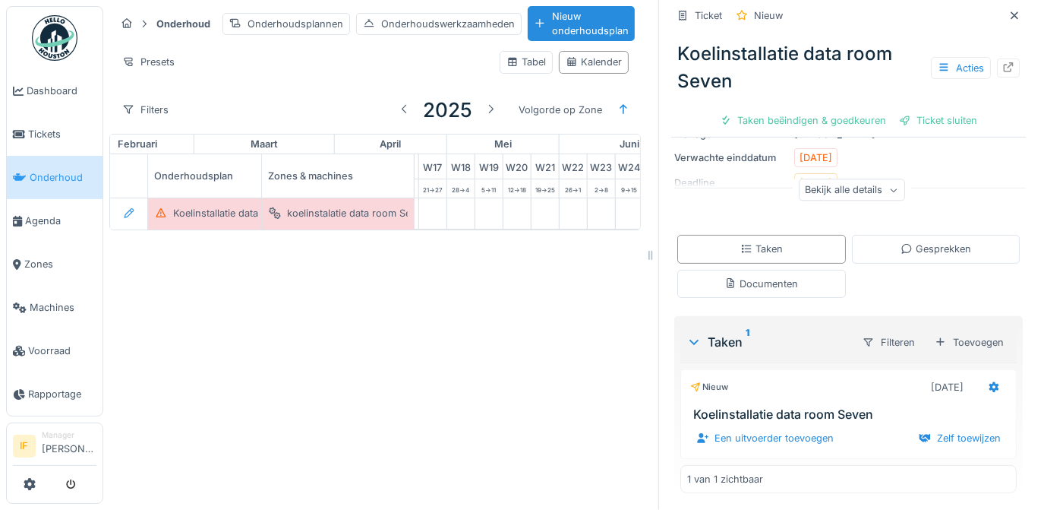
scroll to position [10, 0]
click at [872, 180] on div "Bekijk alle details" at bounding box center [852, 190] width 106 height 22
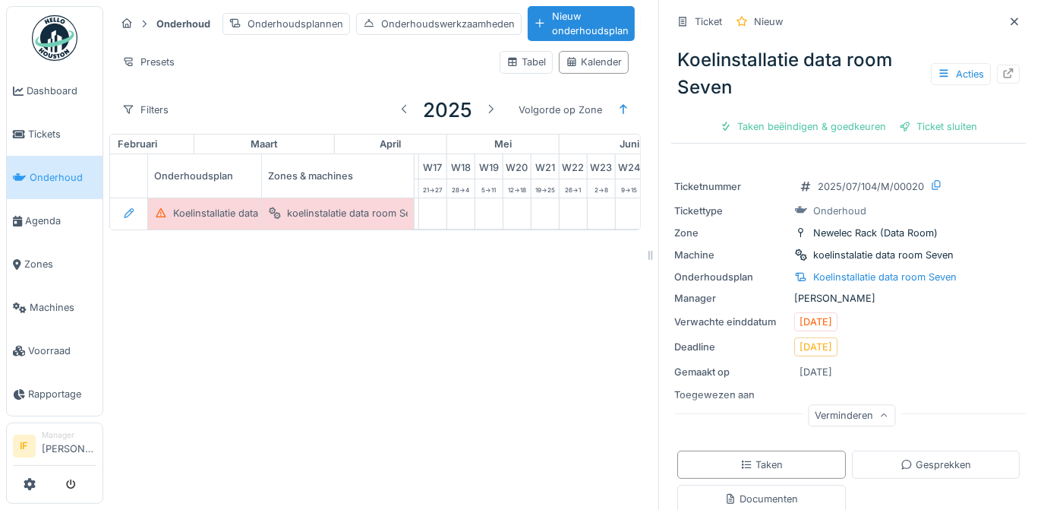
scroll to position [0, 65]
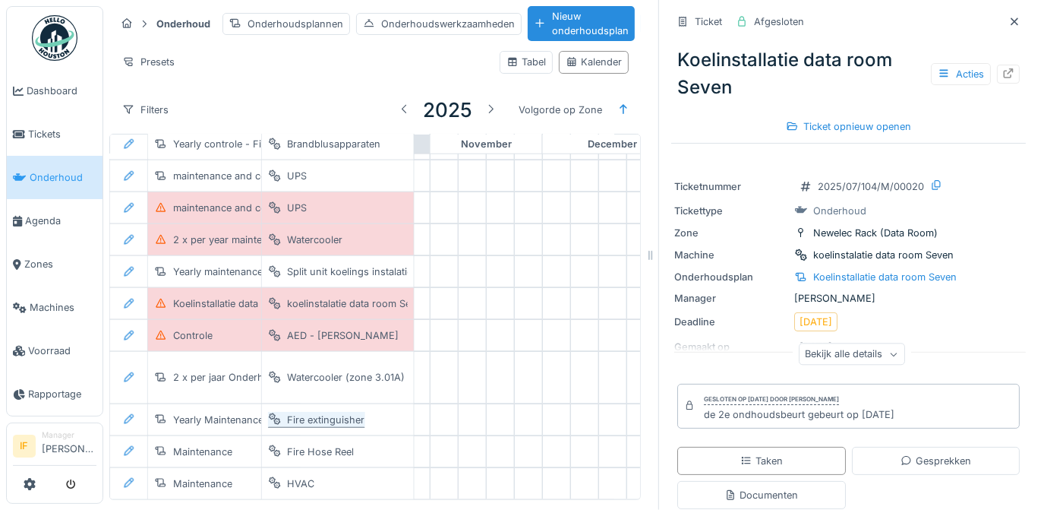
scroll to position [1146, 1232]
